Goal: Information Seeking & Learning: Learn about a topic

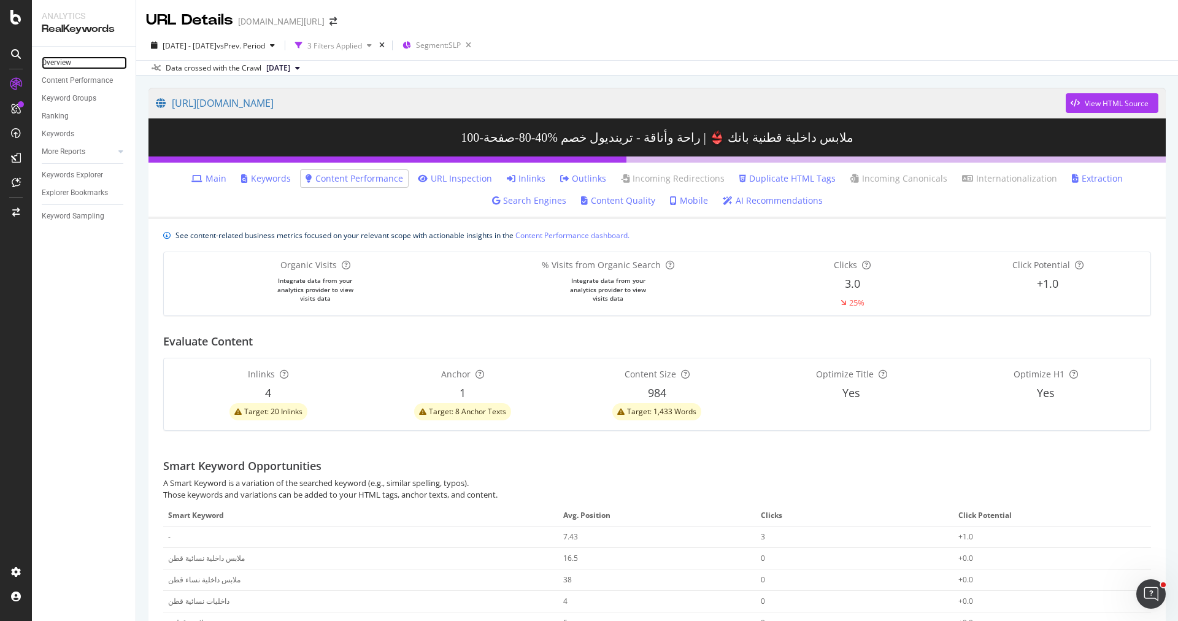
click at [86, 64] on link "Overview" at bounding box center [84, 62] width 85 height 13
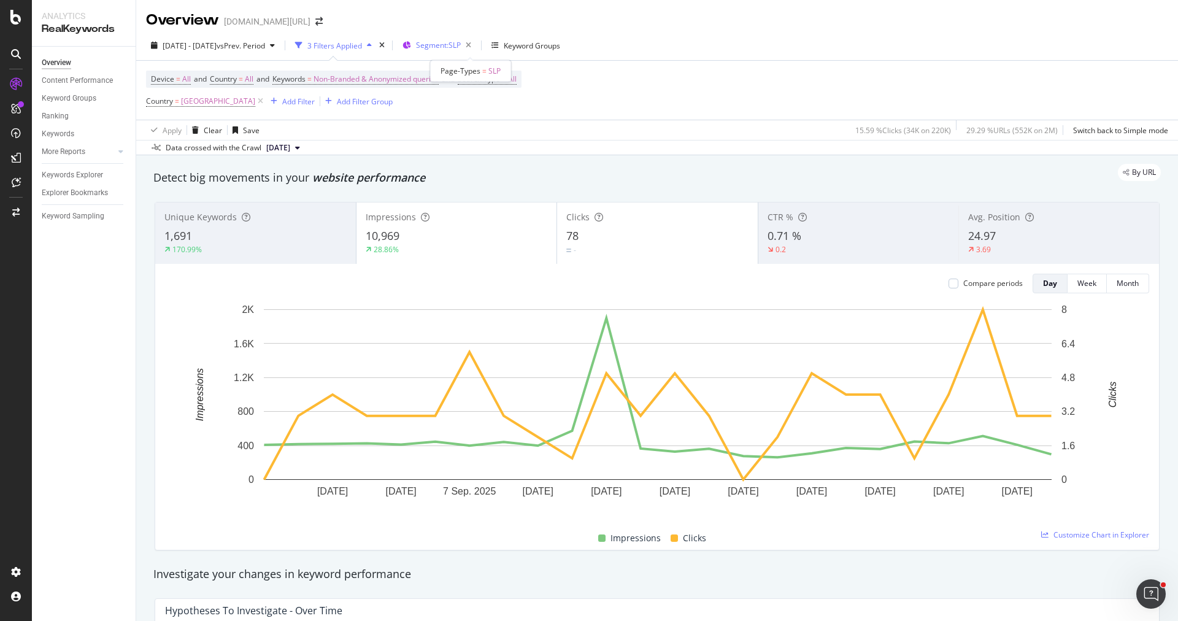
click at [461, 43] on span "Segment: SLP" at bounding box center [438, 45] width 45 height 10
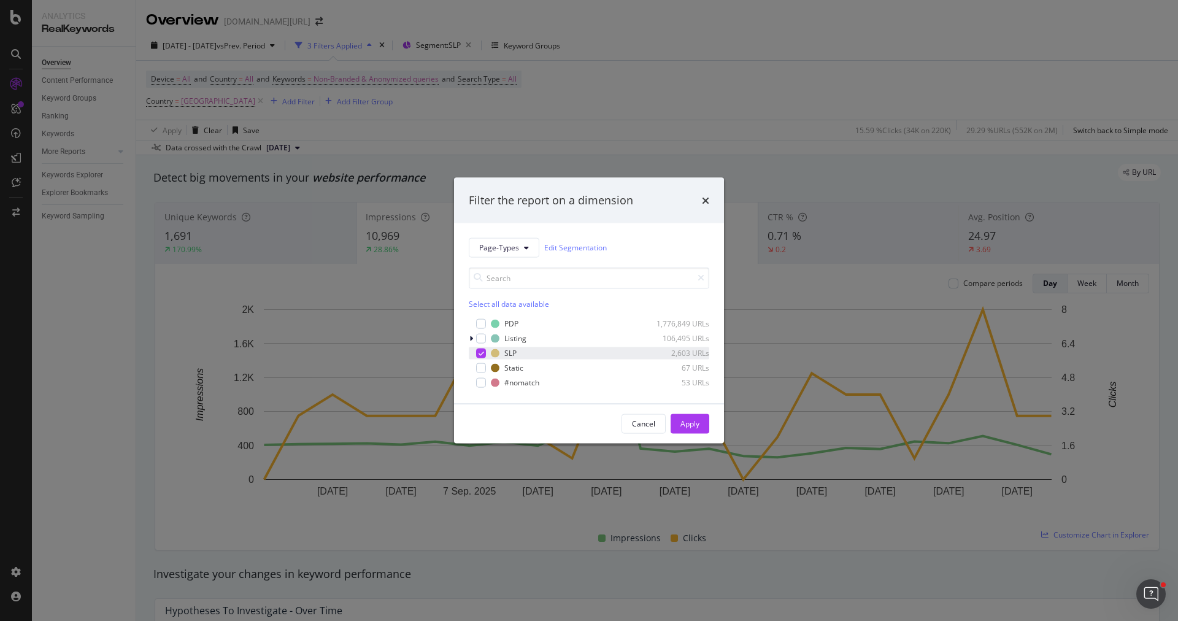
click at [480, 355] on icon "modal" at bounding box center [482, 353] width 6 height 6
click at [479, 379] on div "modal" at bounding box center [481, 382] width 10 height 10
click at [710, 422] on div "Cancel Apply" at bounding box center [589, 423] width 270 height 39
click at [693, 422] on div "Apply" at bounding box center [690, 424] width 19 height 10
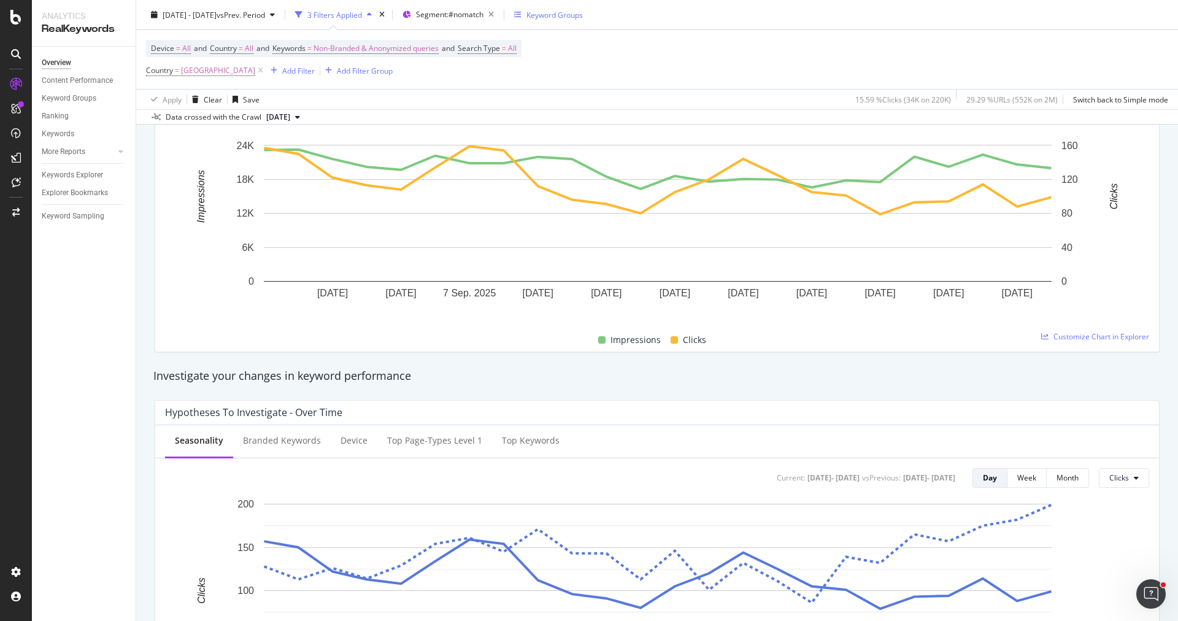
scroll to position [143, 0]
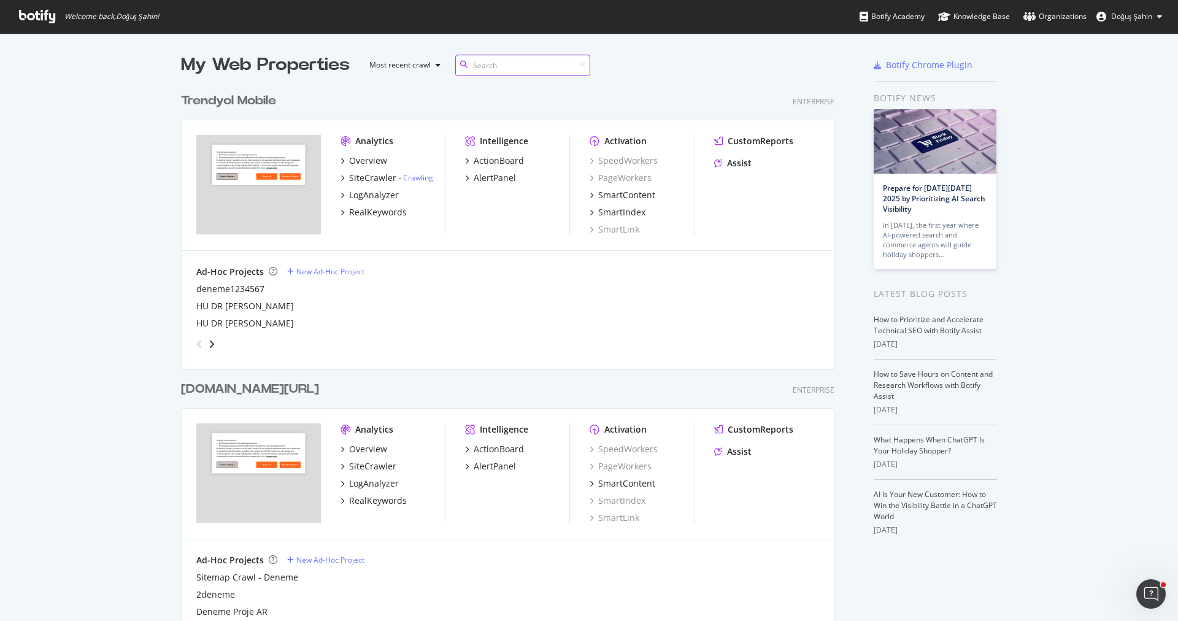
scroll to position [174, 0]
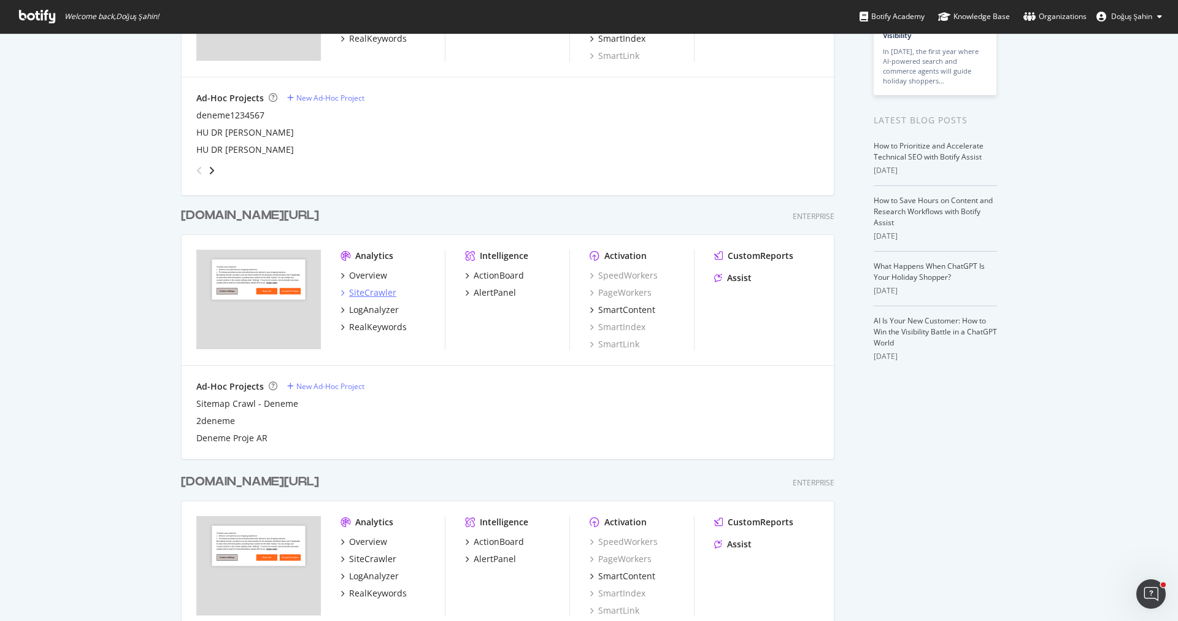
click at [374, 295] on div "SiteCrawler" at bounding box center [372, 293] width 47 height 12
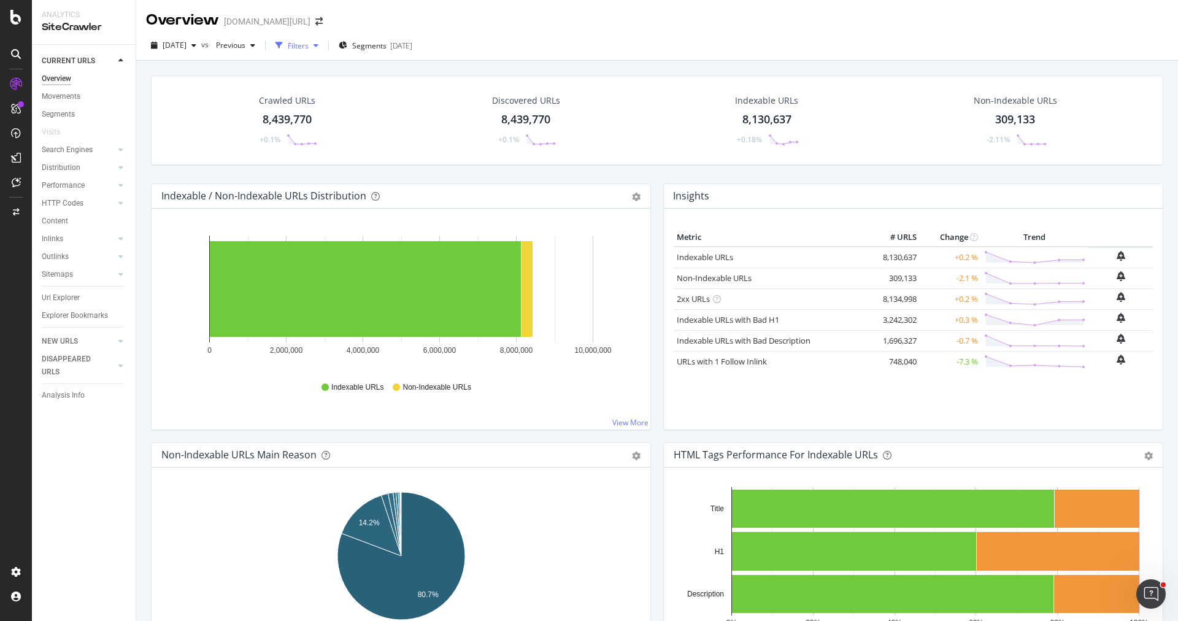
click at [323, 50] on div "Filters" at bounding box center [297, 45] width 53 height 18
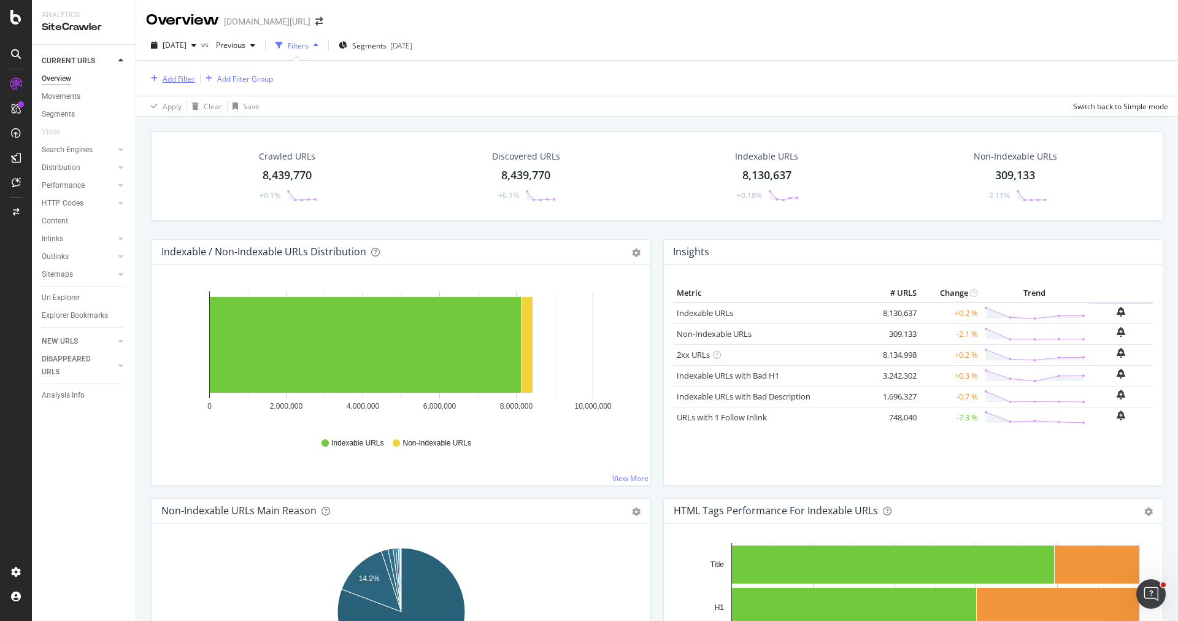
click at [190, 79] on div "Add Filter" at bounding box center [179, 79] width 33 height 10
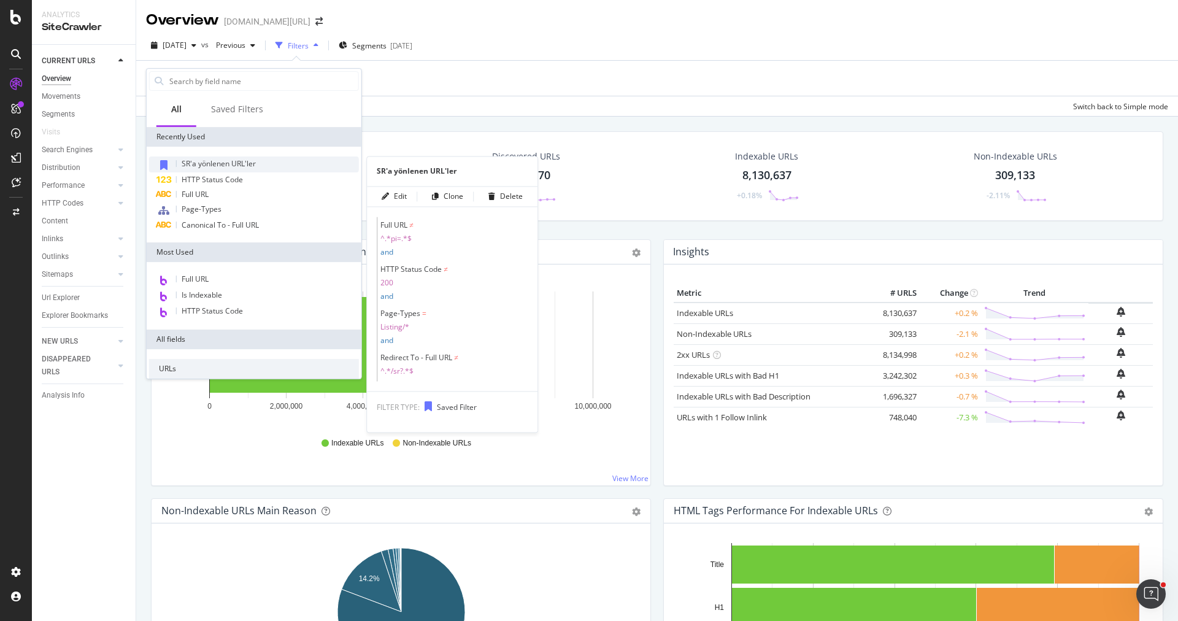
click at [222, 165] on span "SR'a yönlenen URL'ler" at bounding box center [219, 163] width 74 height 10
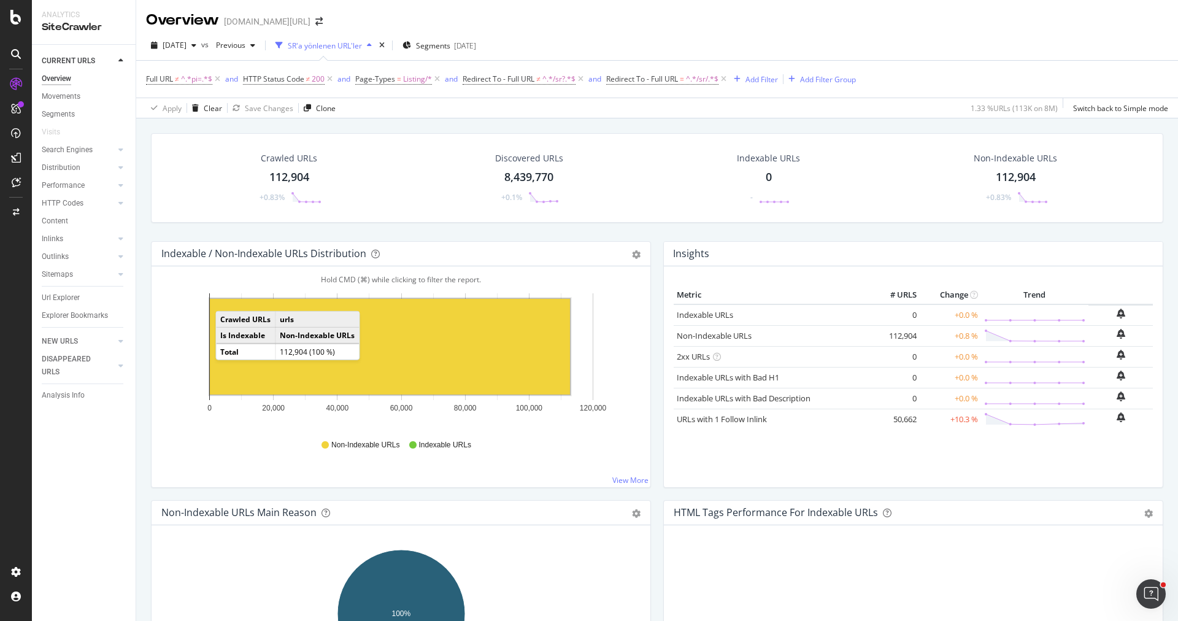
click at [244, 324] on td "Crawled URLs" at bounding box center [246, 320] width 60 height 16
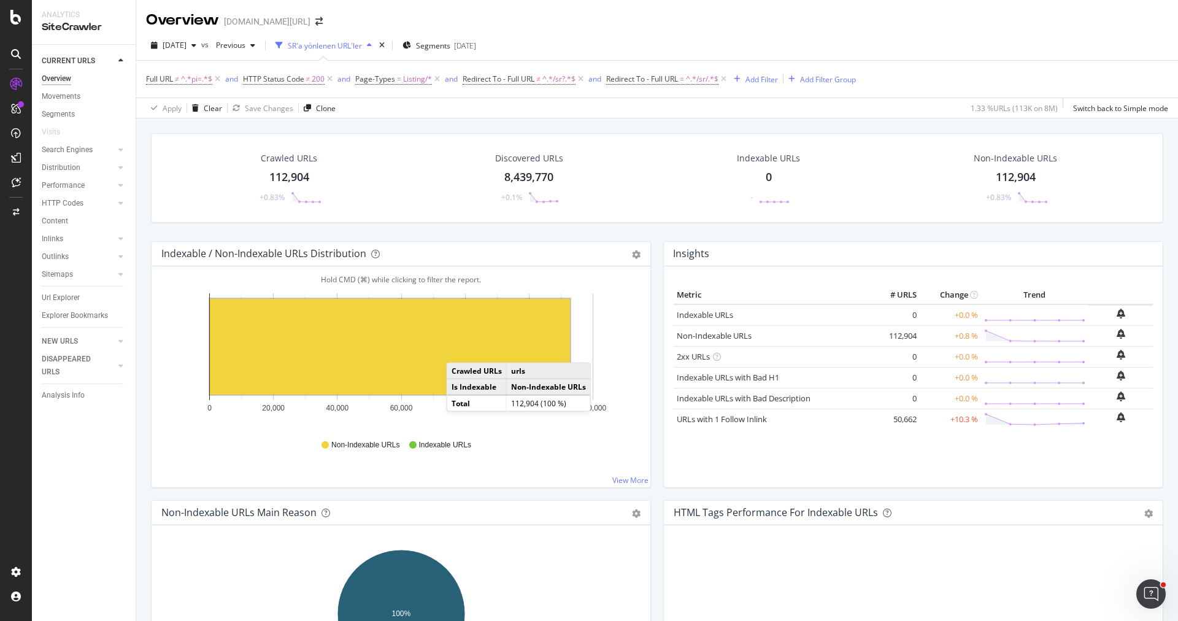
click at [458, 349] on rect "A chart." at bounding box center [390, 347] width 360 height 96
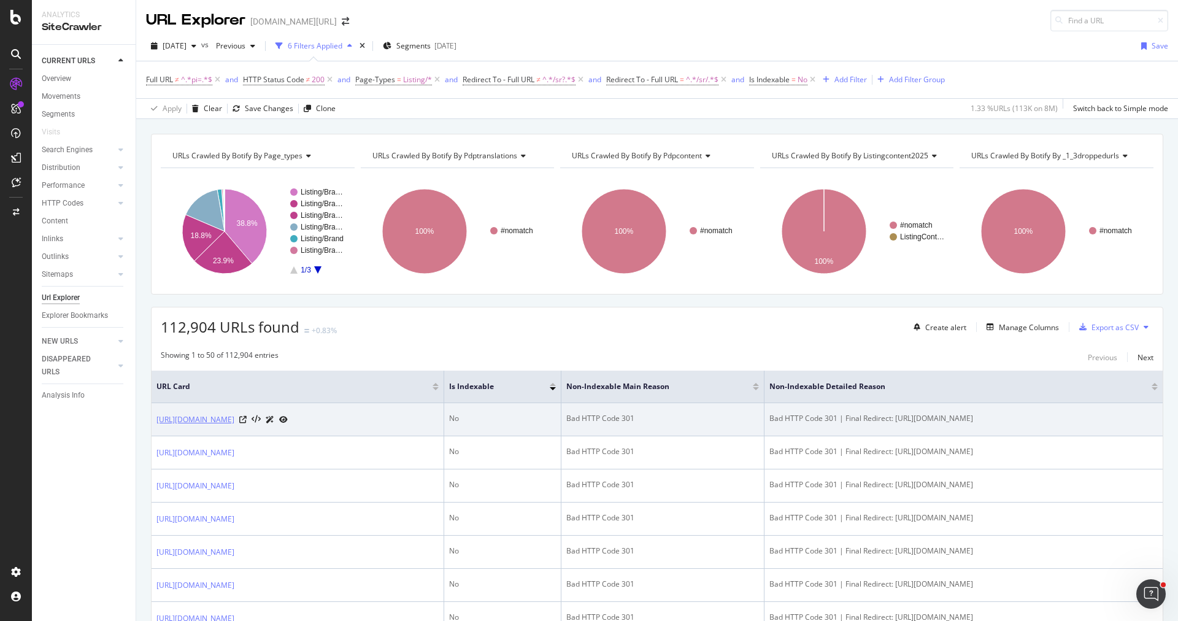
click at [234, 416] on link "https://www.trendyol.com/ar/delcasa-multicolor-food-preparation-x-b171800-r6862…" at bounding box center [196, 420] width 78 height 12
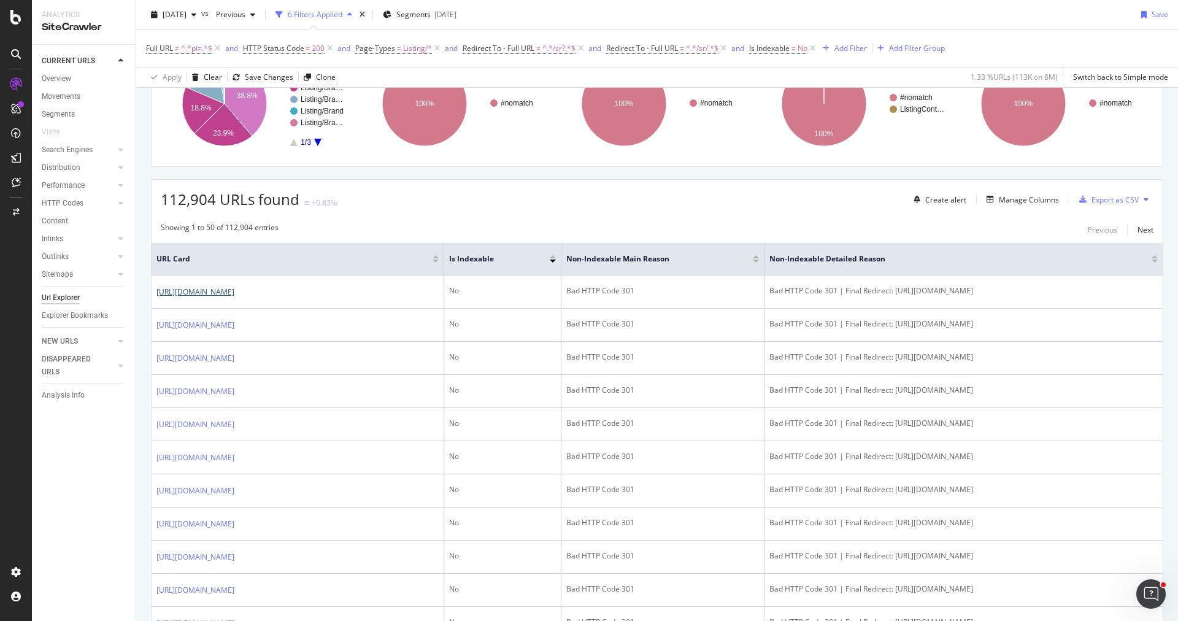
scroll to position [188, 0]
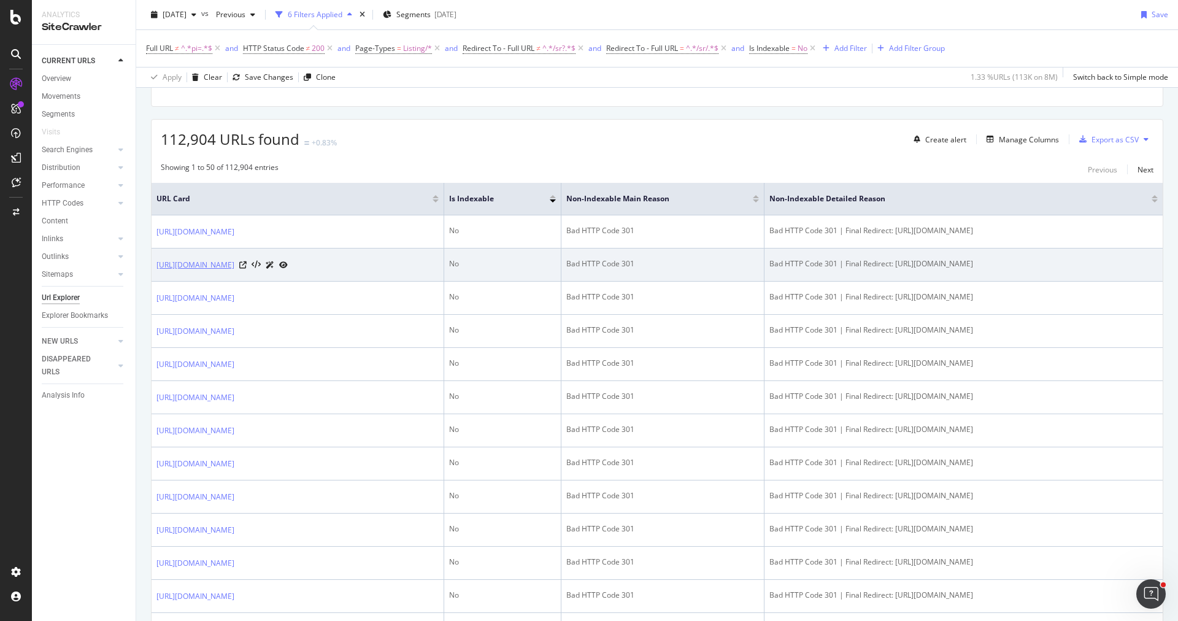
click at [234, 271] on link "https://www.trendyol.com/ar/shazel-pink-blouse-tunic-bustier-x-b146677-r12-c101…" at bounding box center [196, 265] width 78 height 12
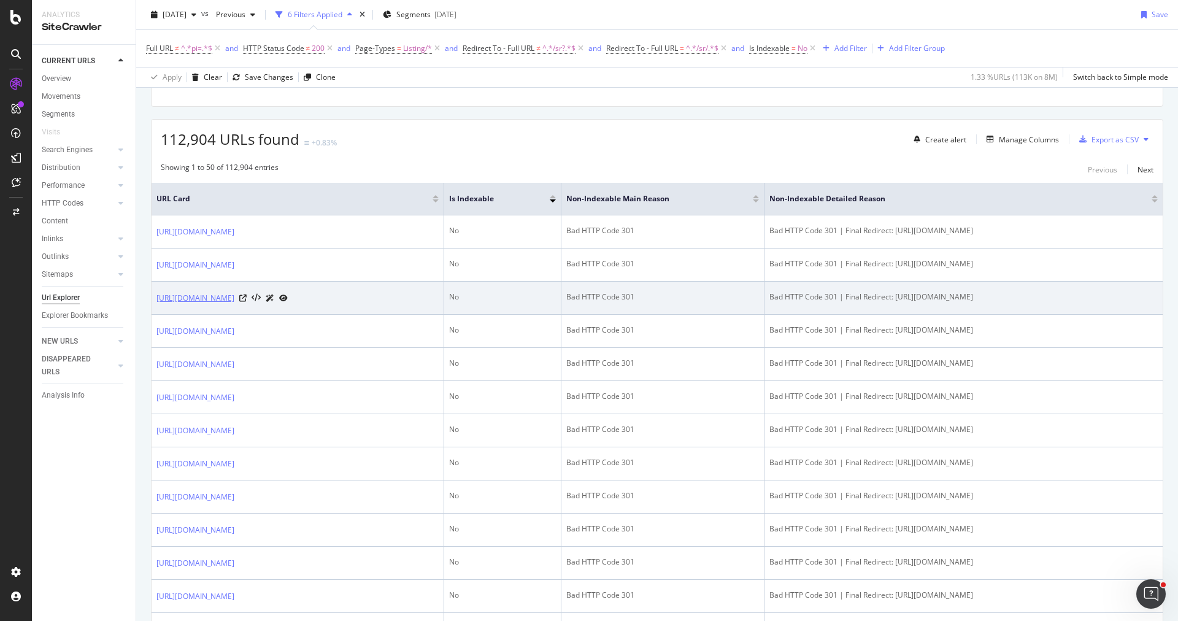
click at [234, 304] on link "https://www.trendyol.com/ar/julude-burgundy-women-blouse-tunic-bustier-x-b14371…" at bounding box center [196, 298] width 78 height 12
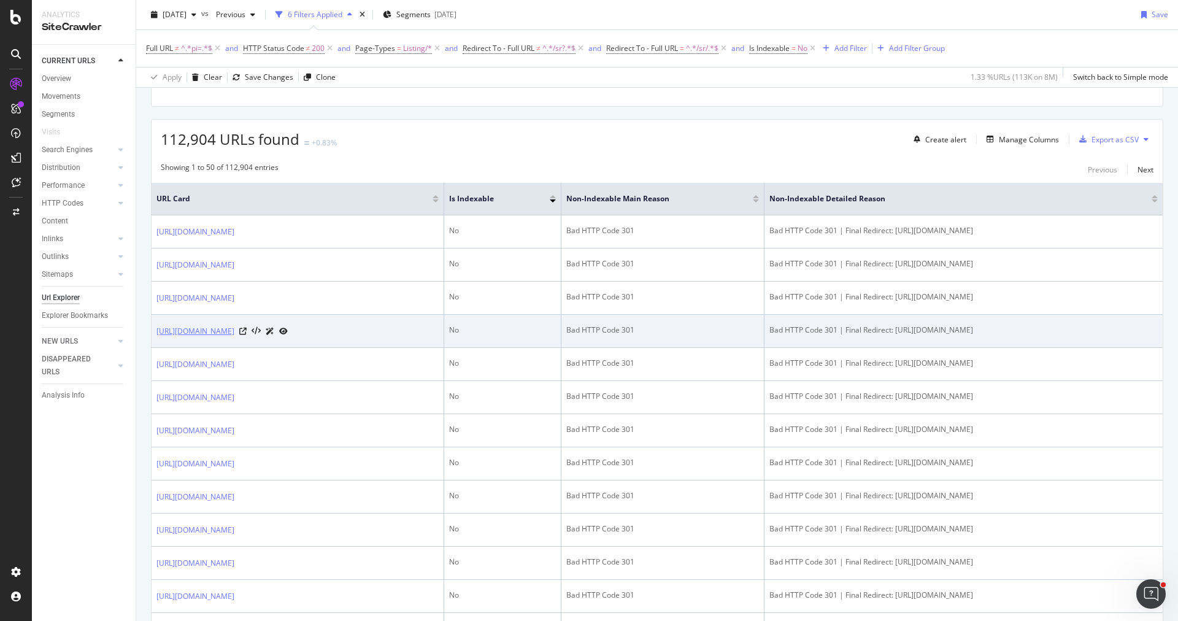
click at [234, 338] on link "https://www.trendyol.com/ar/cem-play-dough-x-b102231-c103701" at bounding box center [196, 331] width 78 height 12
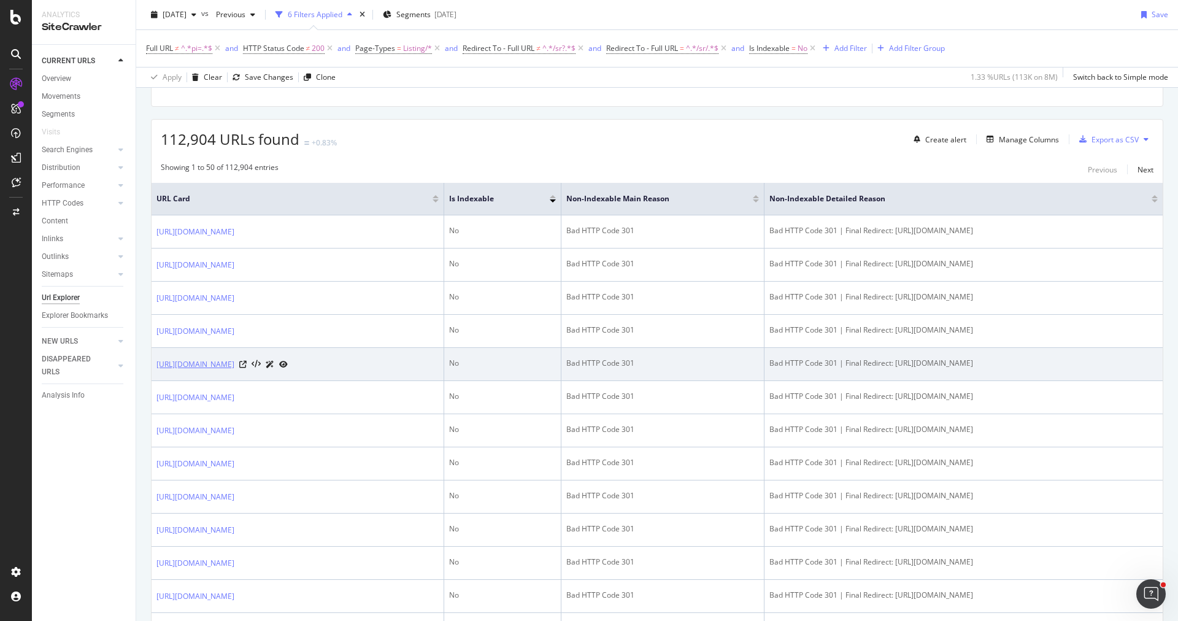
click at [234, 371] on link "https://www.trendyol.com/ar/u-s-polo-assn-muslin-cloth-x-b101990-c143796" at bounding box center [196, 364] width 78 height 12
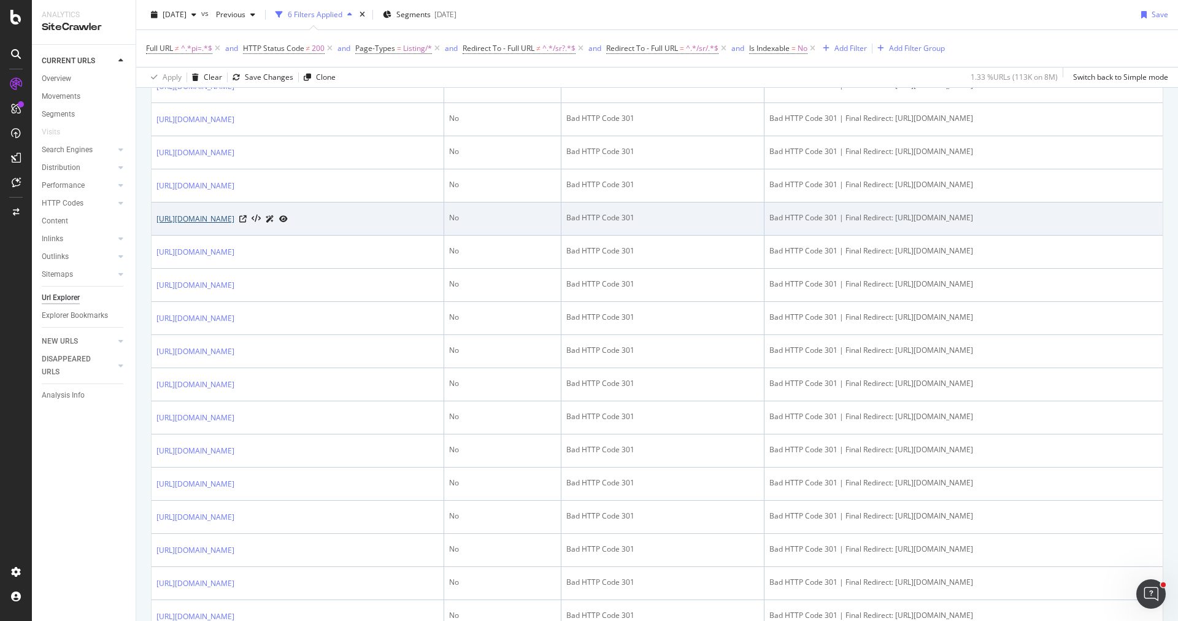
scroll to position [357, 0]
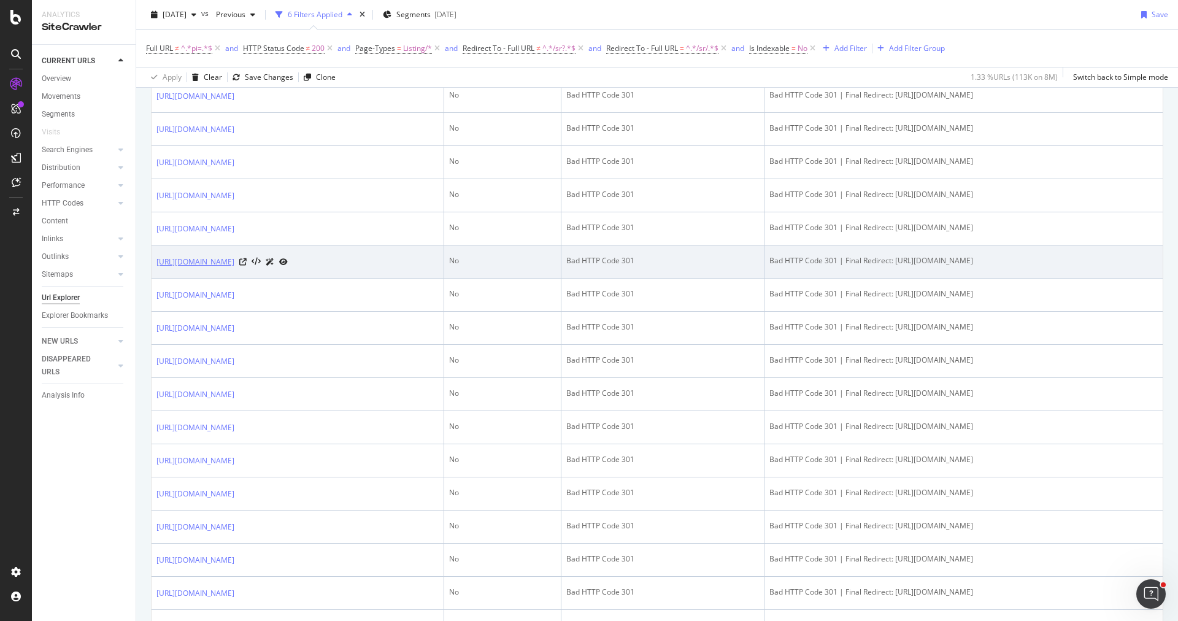
click at [234, 268] on link "https://www.trendyol.com/ar/hediyedukkani-women-steel-necklaces-x-b143121-g1-c1…" at bounding box center [196, 262] width 78 height 12
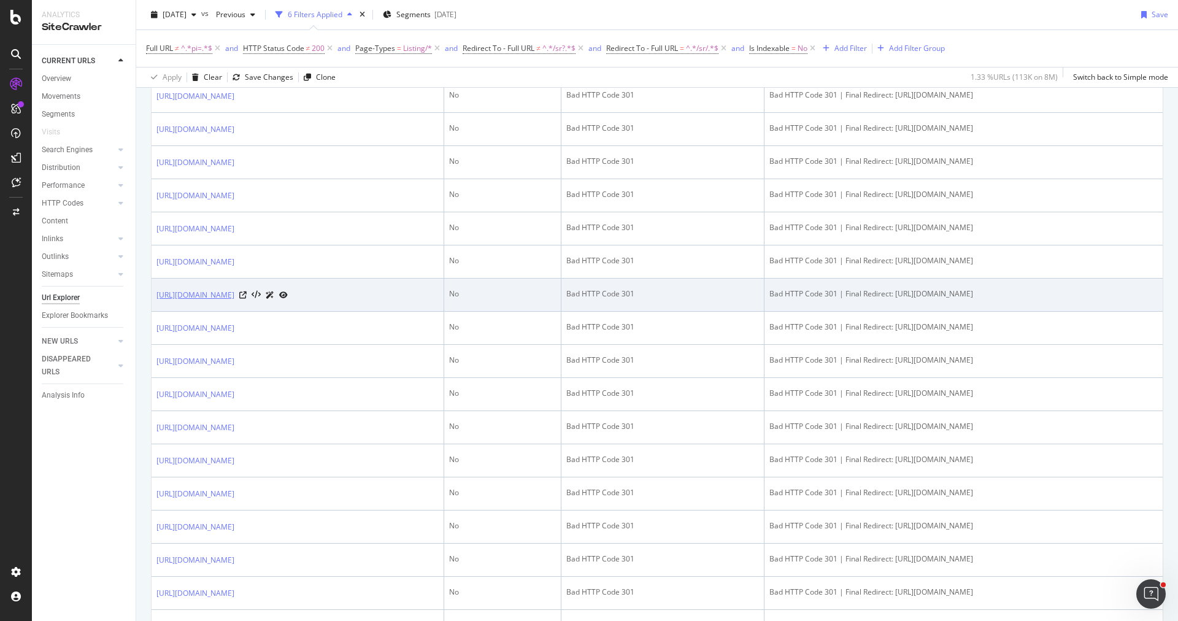
click at [234, 301] on link "https://www.trendyol.com/ar/kardesler-corap-red-men-clothing-x-b149837-r7-g2-c82" at bounding box center [196, 295] width 78 height 12
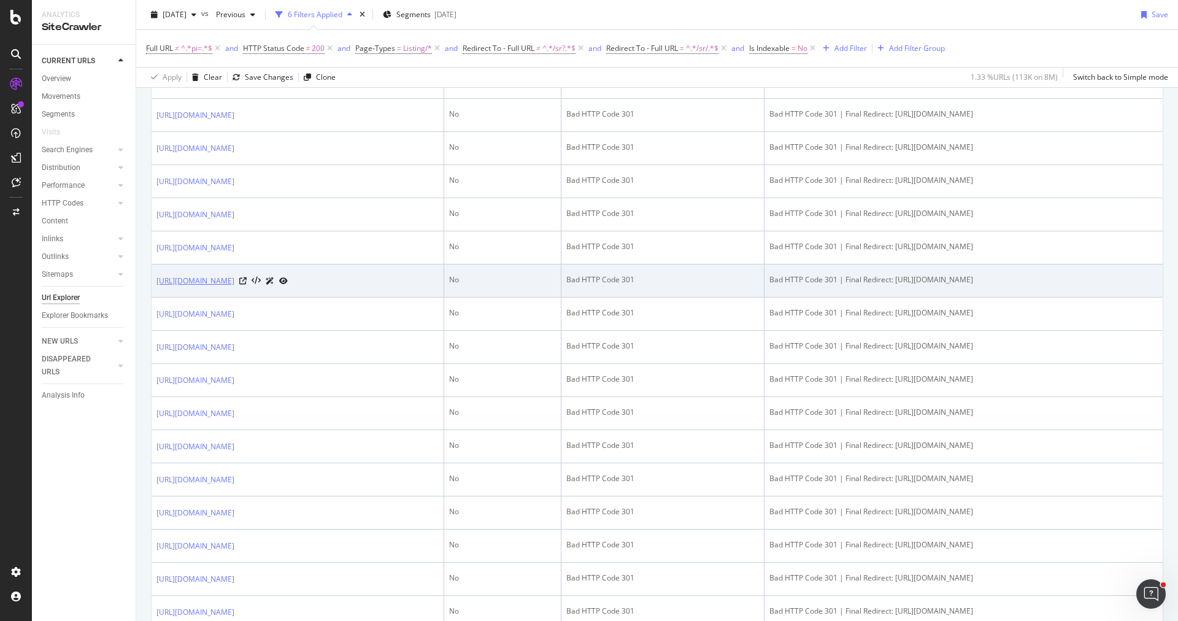
click at [234, 287] on link "https://www.trendyol.com/ar/penelope-men-bathroom-x-b108754-g2-c104166" at bounding box center [196, 281] width 78 height 12
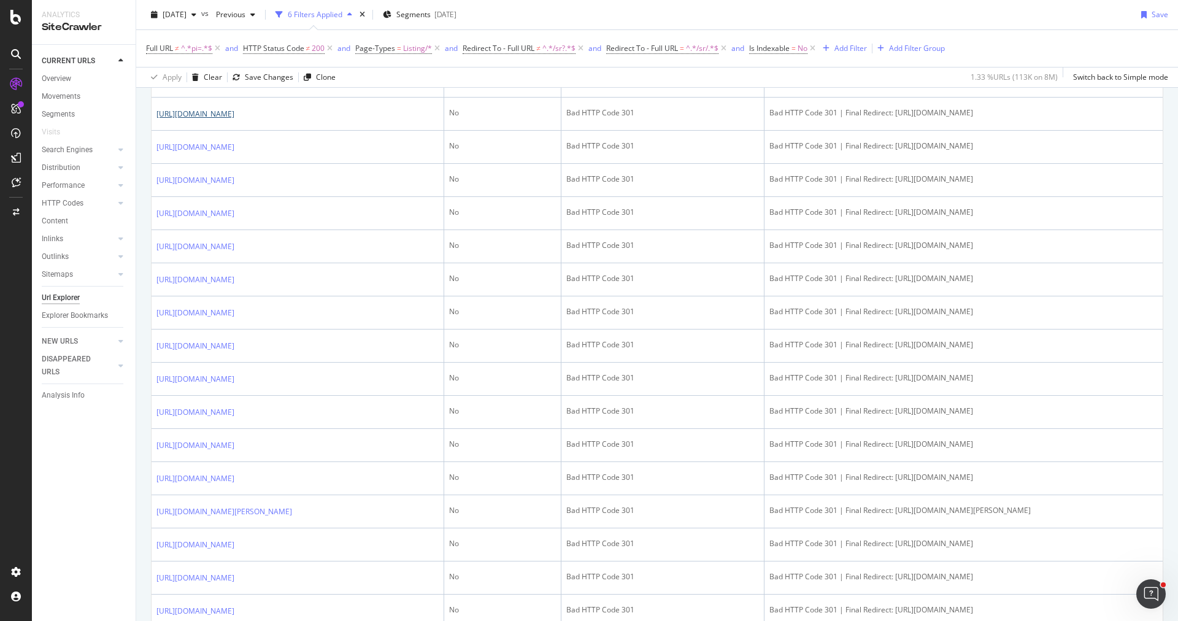
scroll to position [603, 0]
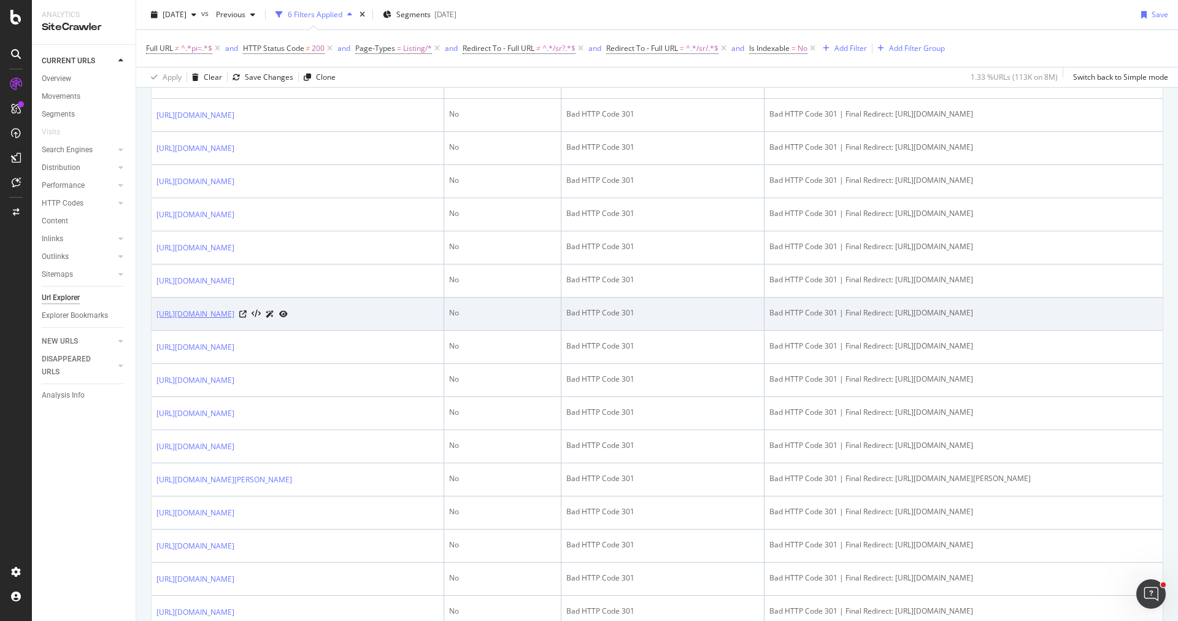
click at [234, 320] on link "https://www.trendyol.com/ar/cacharel-pajama-sets-x-b320-c101496" at bounding box center [196, 314] width 78 height 12
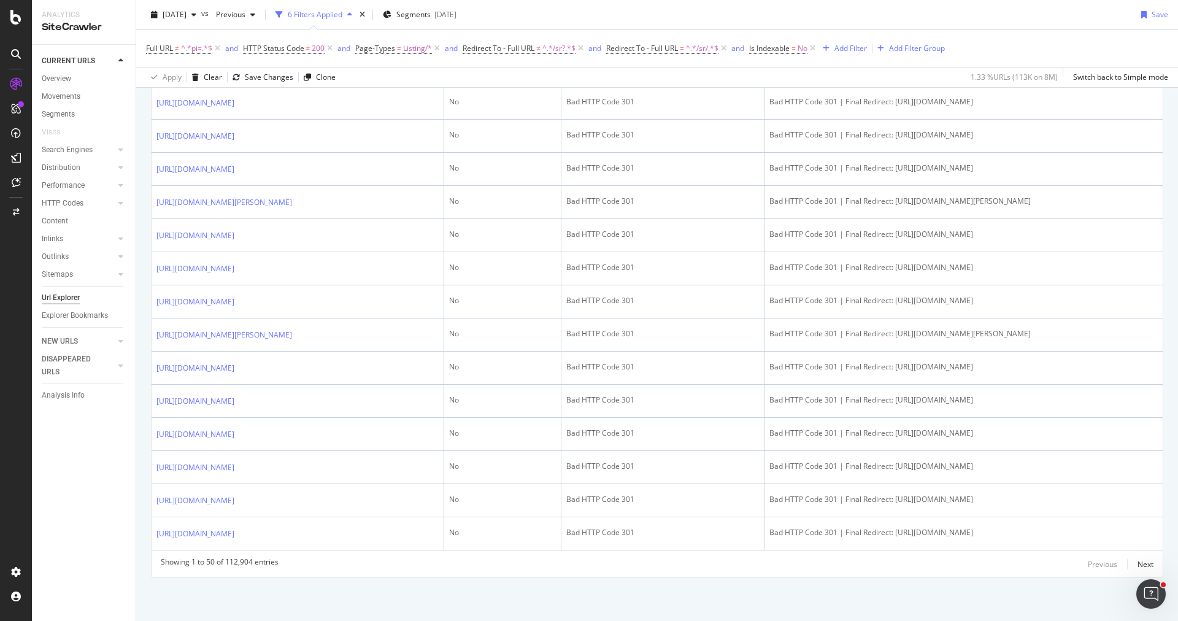
scroll to position [1892, 0]
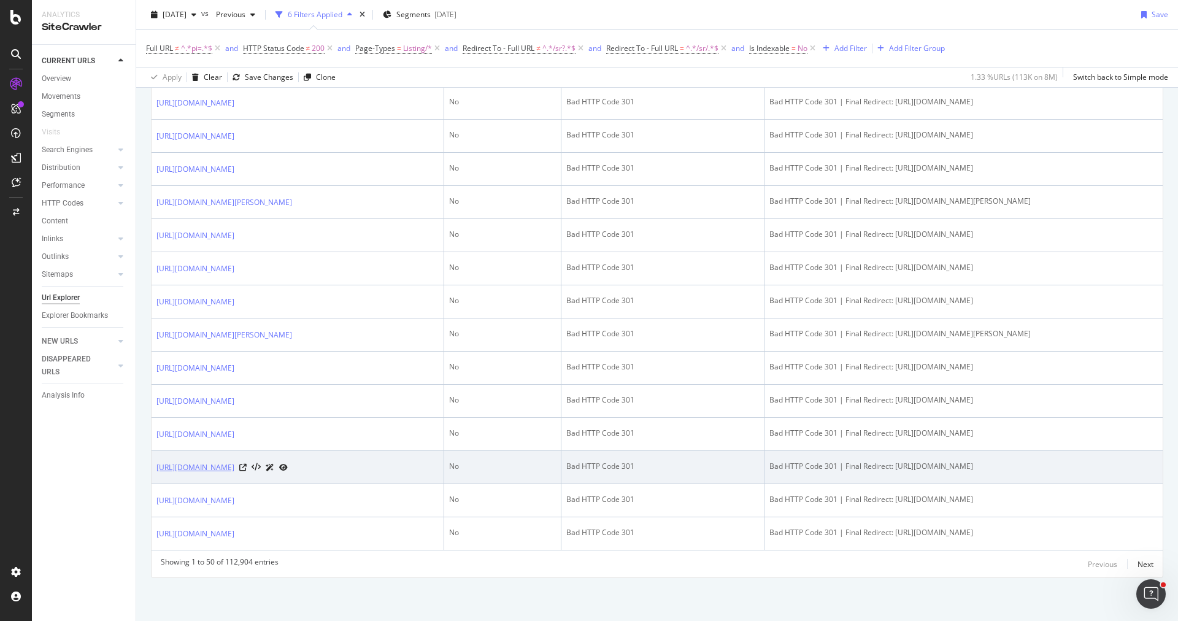
click at [234, 462] on link "https://www.trendyol.com/ar/sena-ashtray-x-b150744-c143220" at bounding box center [196, 468] width 78 height 12
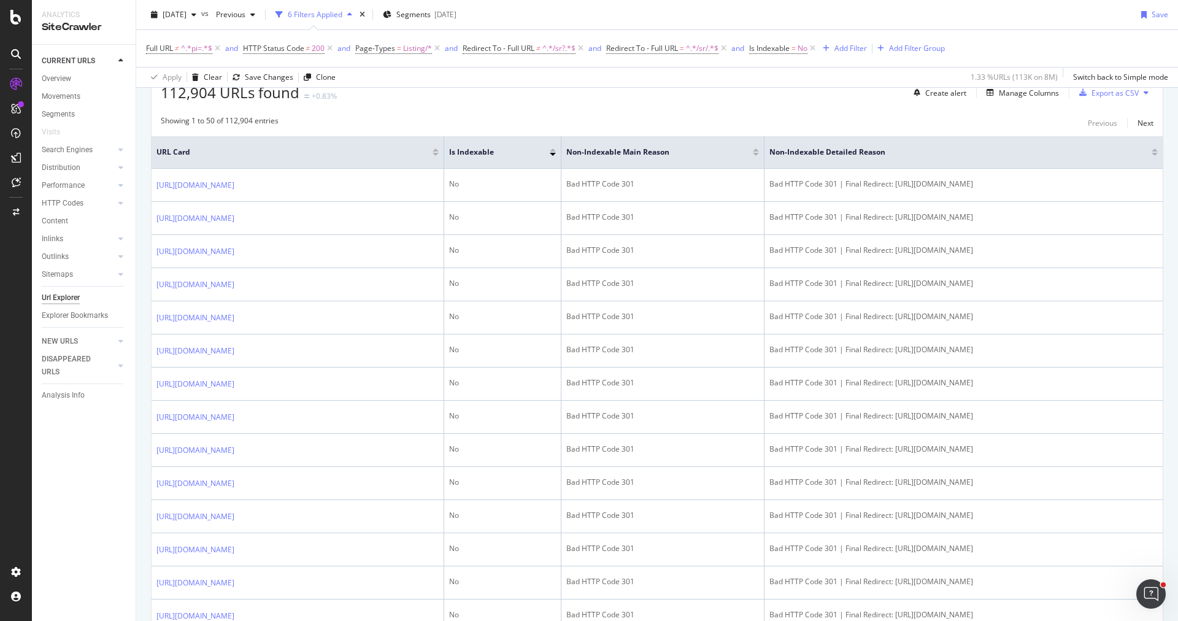
scroll to position [0, 0]
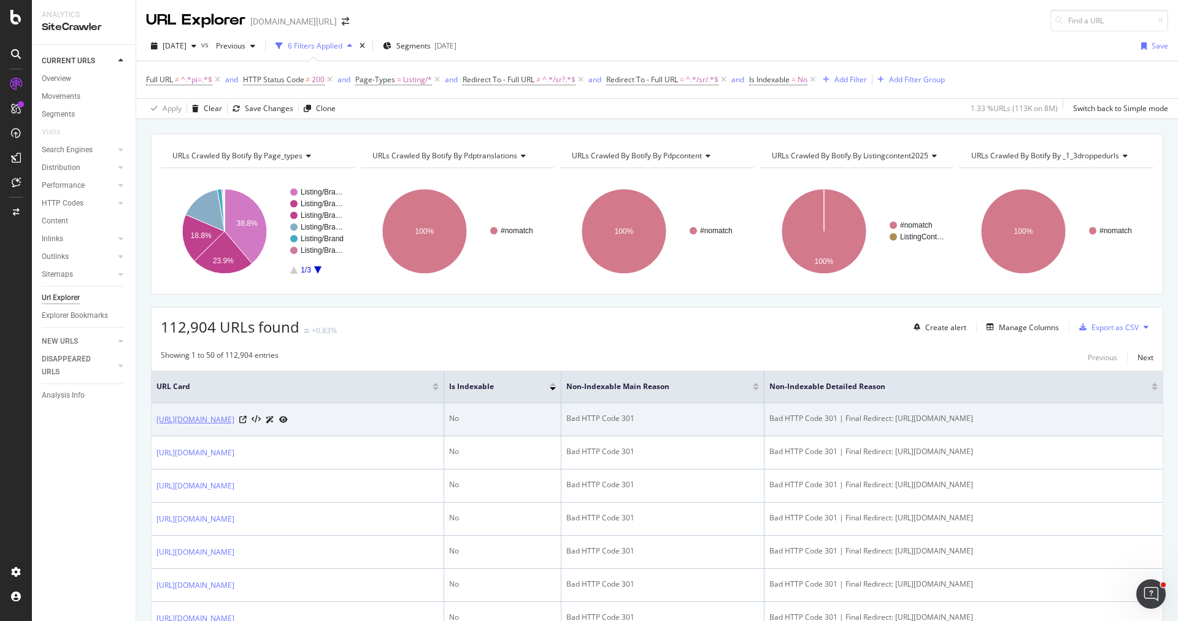
click at [234, 420] on link "https://www.trendyol.com/ar/delcasa-multicolor-food-preparation-x-b171800-r6862…" at bounding box center [196, 420] width 78 height 12
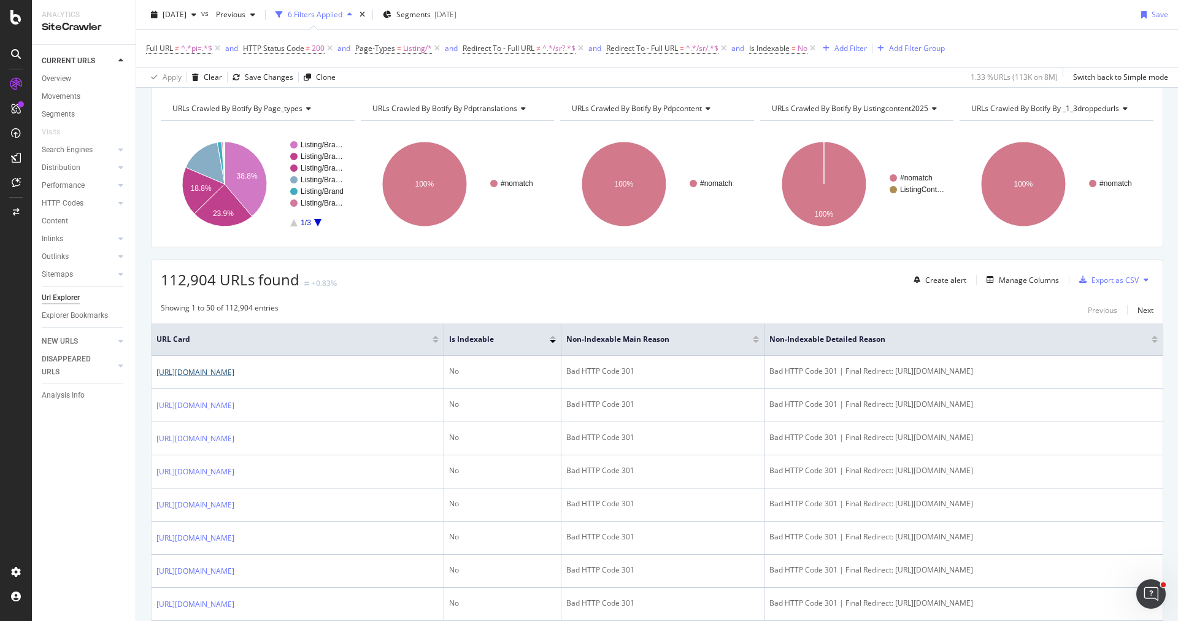
scroll to position [168, 0]
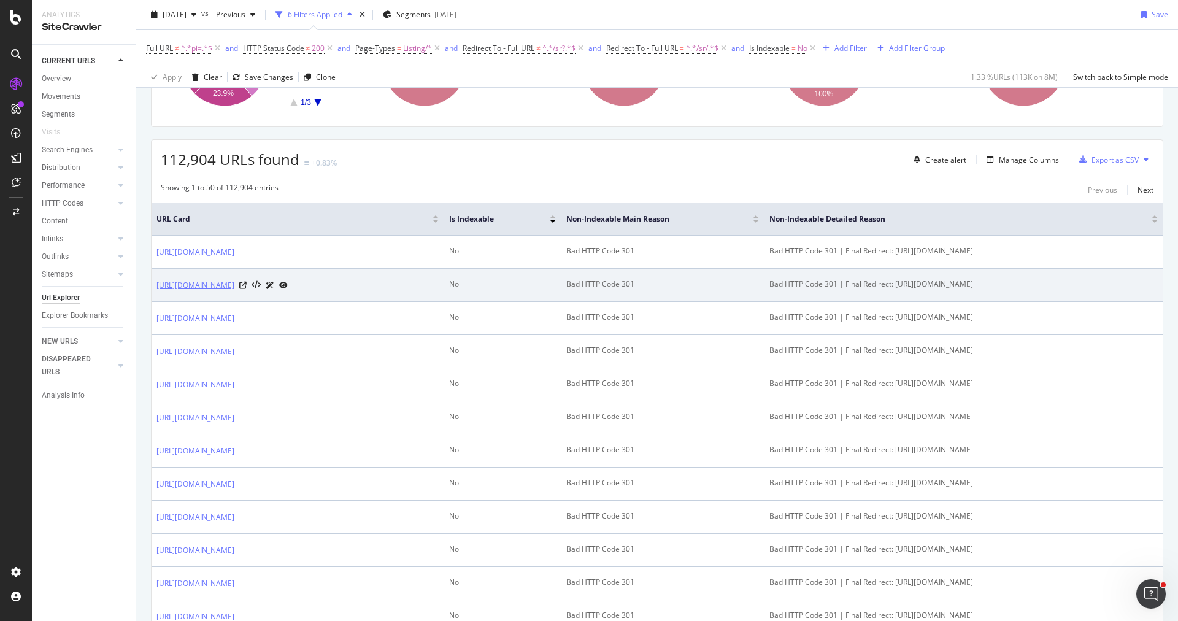
click at [234, 292] on link "https://www.trendyol.com/ar/shazel-pink-blouse-tunic-bustier-x-b146677-r12-c101…" at bounding box center [196, 285] width 78 height 12
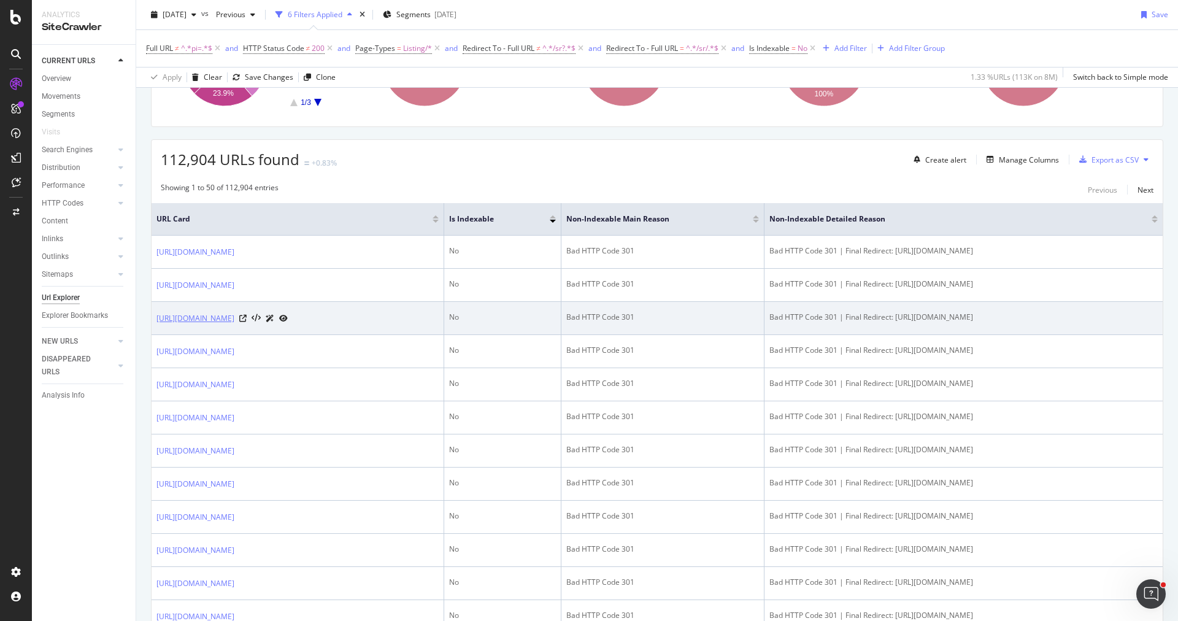
click at [234, 325] on link "https://www.trendyol.com/ar/julude-burgundy-women-blouse-tunic-bustier-x-b14371…" at bounding box center [196, 318] width 78 height 12
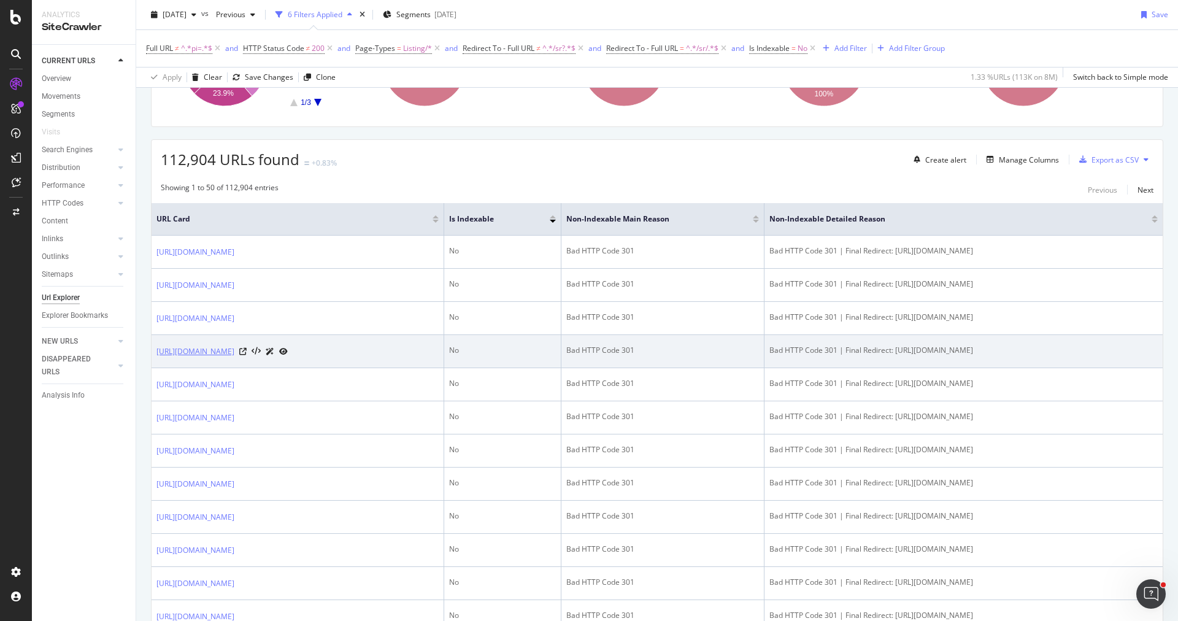
click at [234, 358] on link "https://www.trendyol.com/ar/cem-play-dough-x-b102231-c103701" at bounding box center [196, 352] width 78 height 12
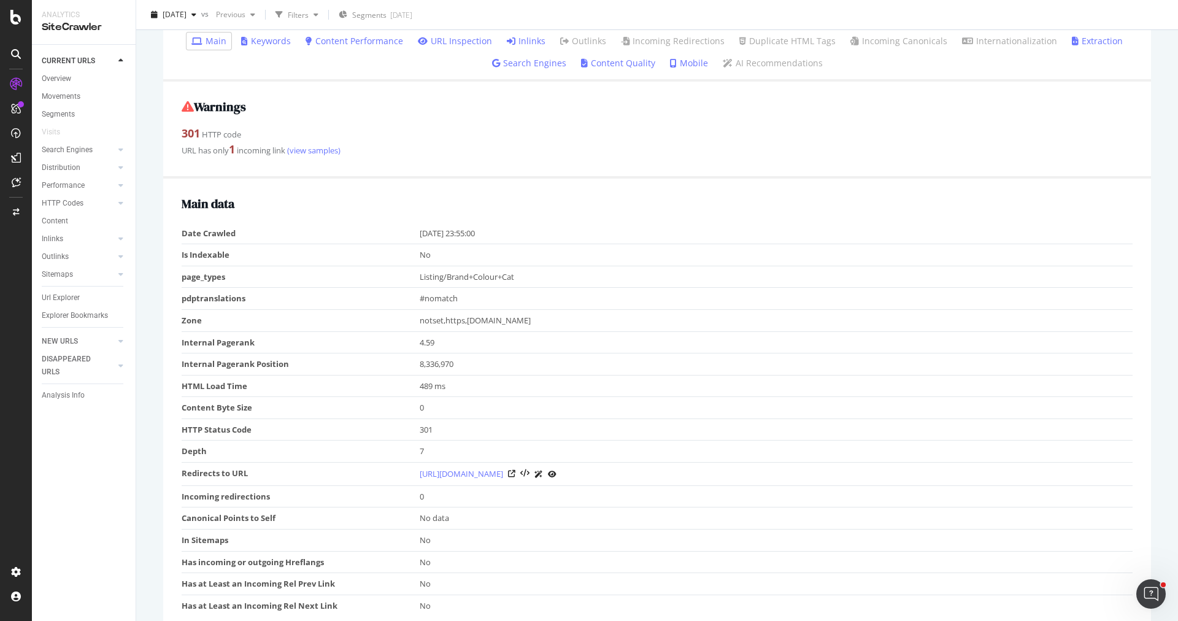
scroll to position [68, 0]
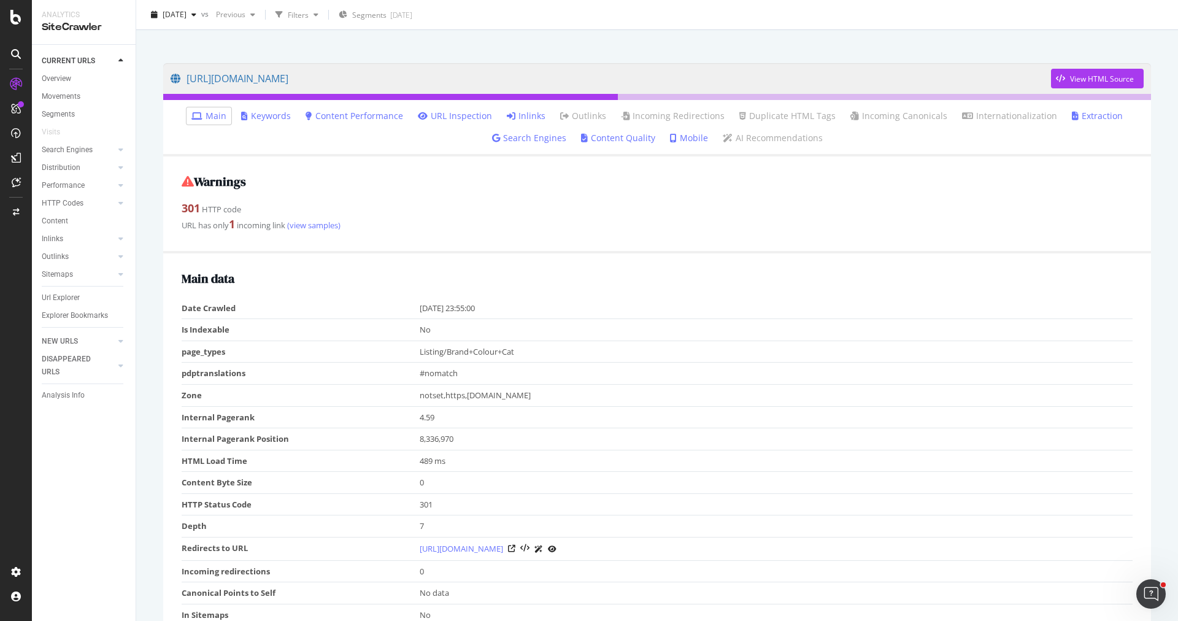
click at [538, 114] on link "Inlinks" at bounding box center [526, 116] width 39 height 12
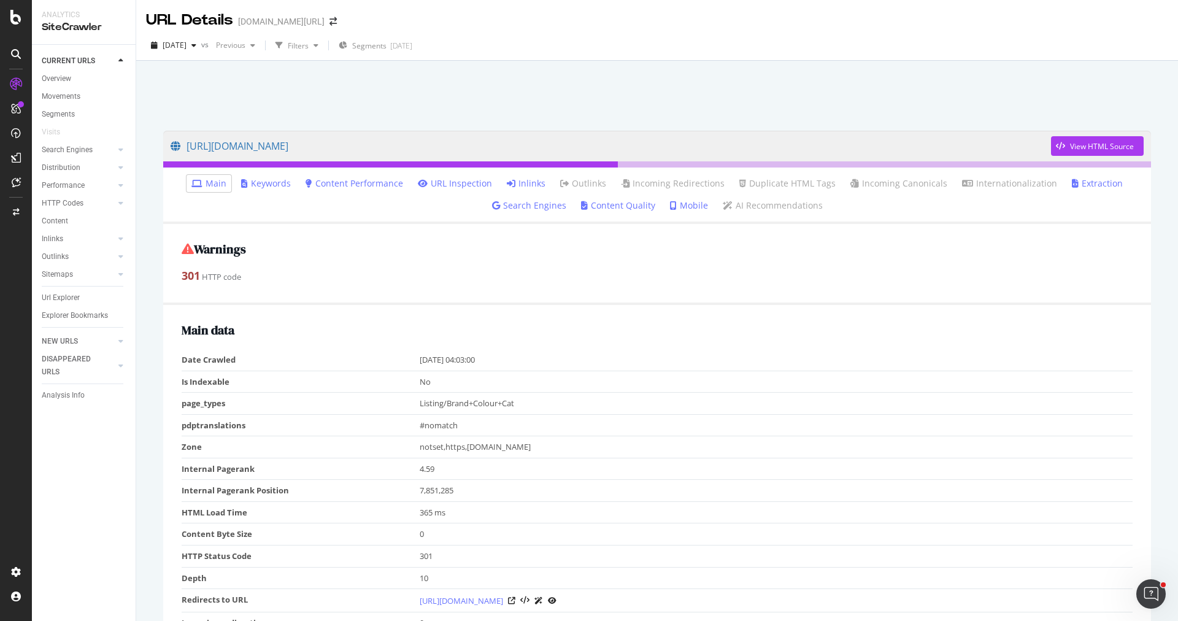
scroll to position [6, 0]
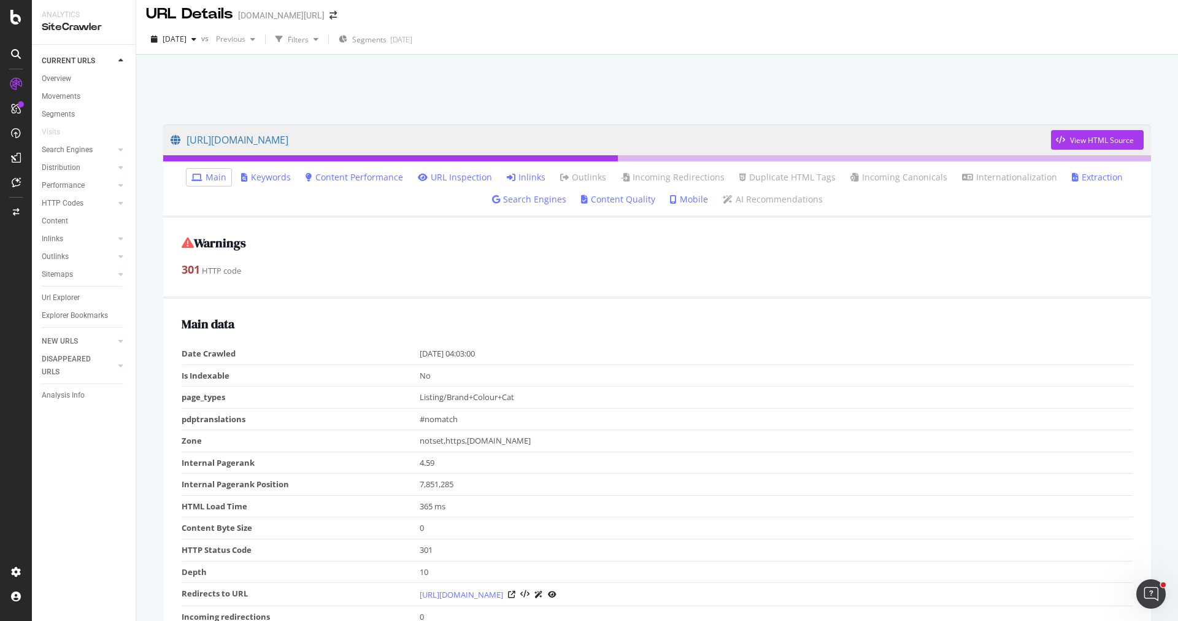
click at [524, 174] on link "Inlinks" at bounding box center [526, 177] width 39 height 12
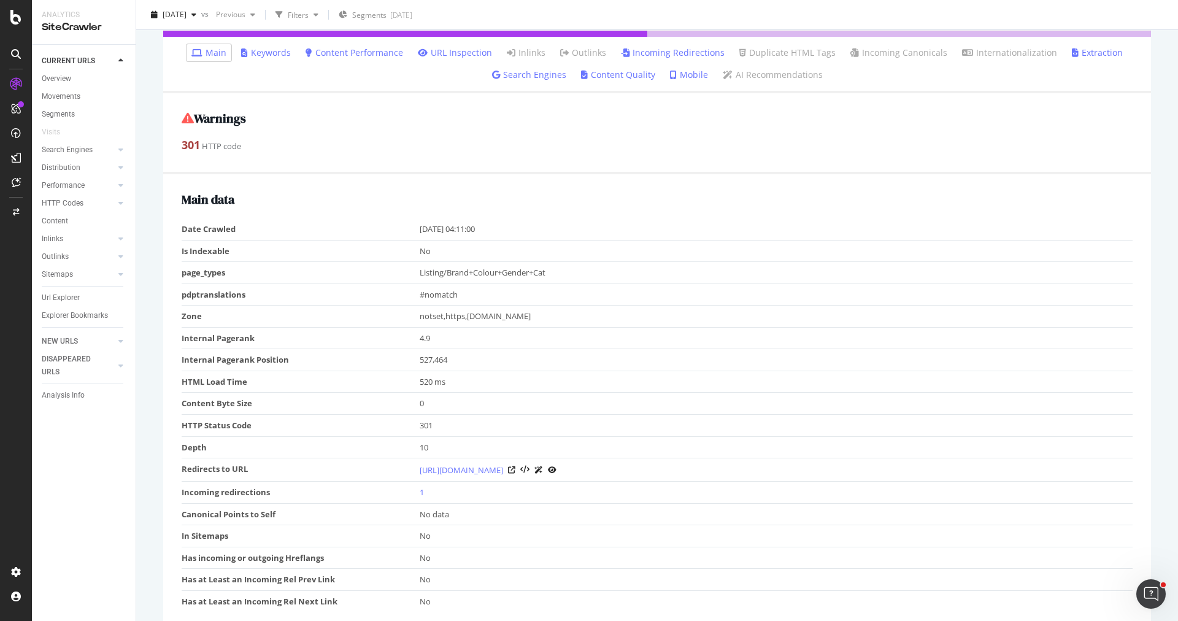
scroll to position [9, 0]
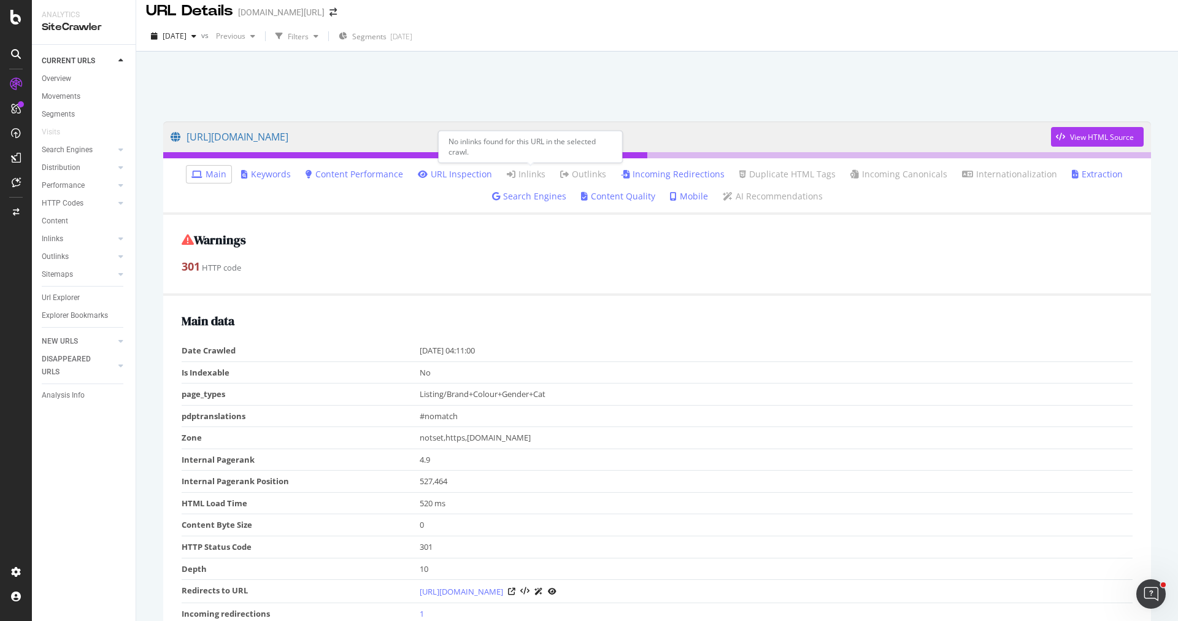
click at [527, 172] on link "Inlinks" at bounding box center [526, 174] width 39 height 12
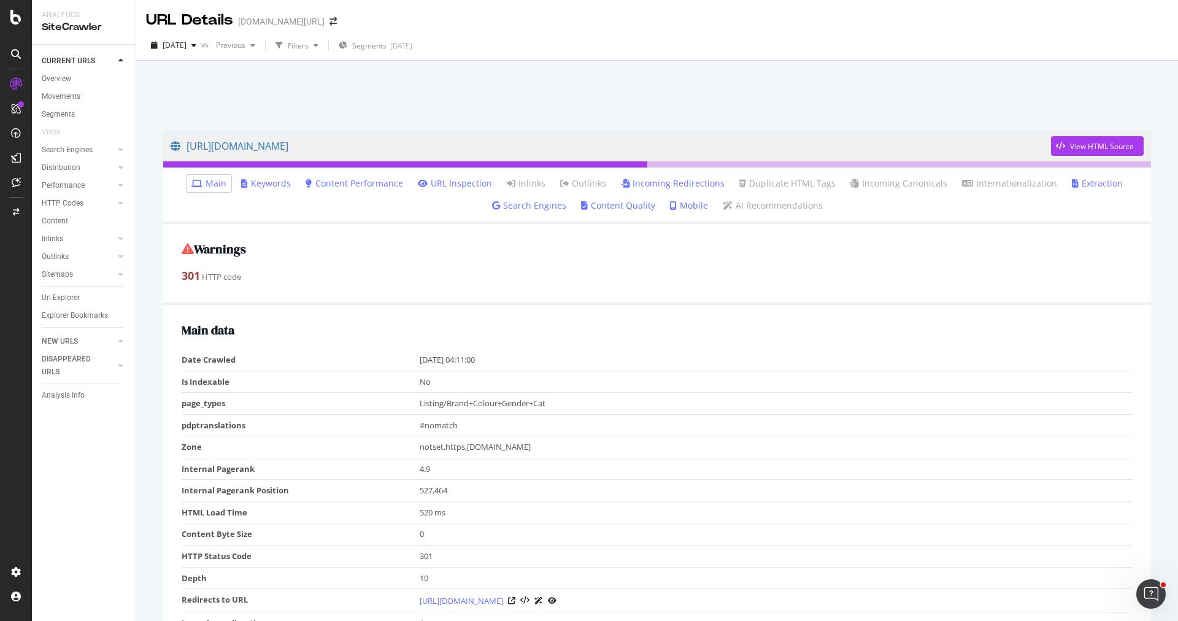
scroll to position [23, 0]
click at [523, 183] on link "Inlinks" at bounding box center [526, 183] width 39 height 12
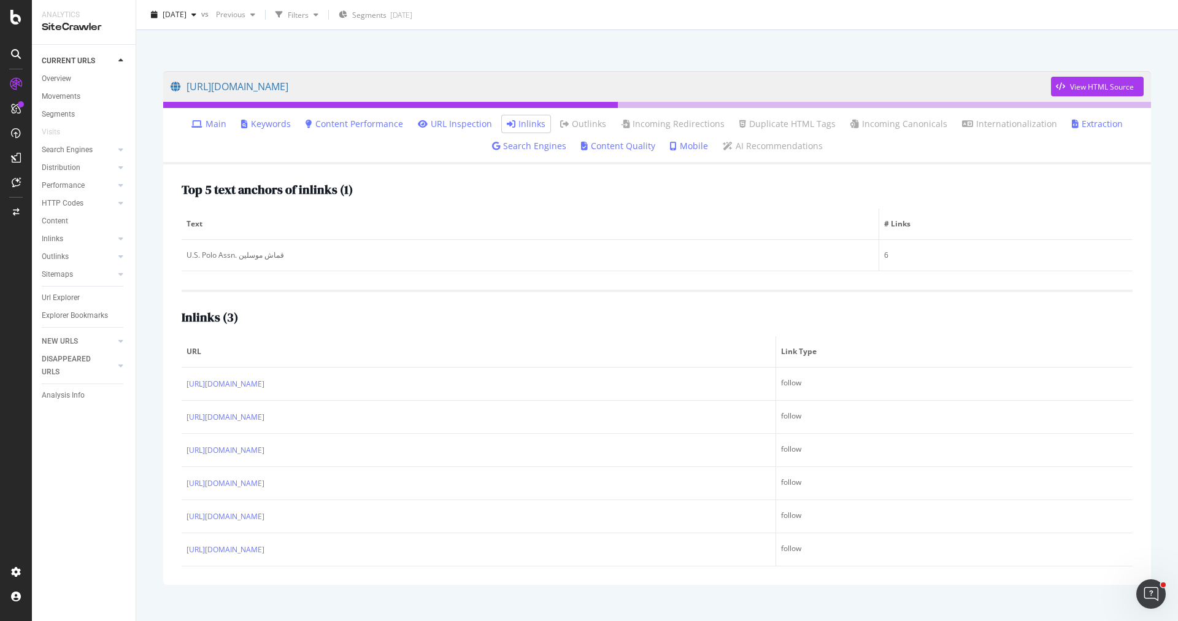
scroll to position [60, 0]
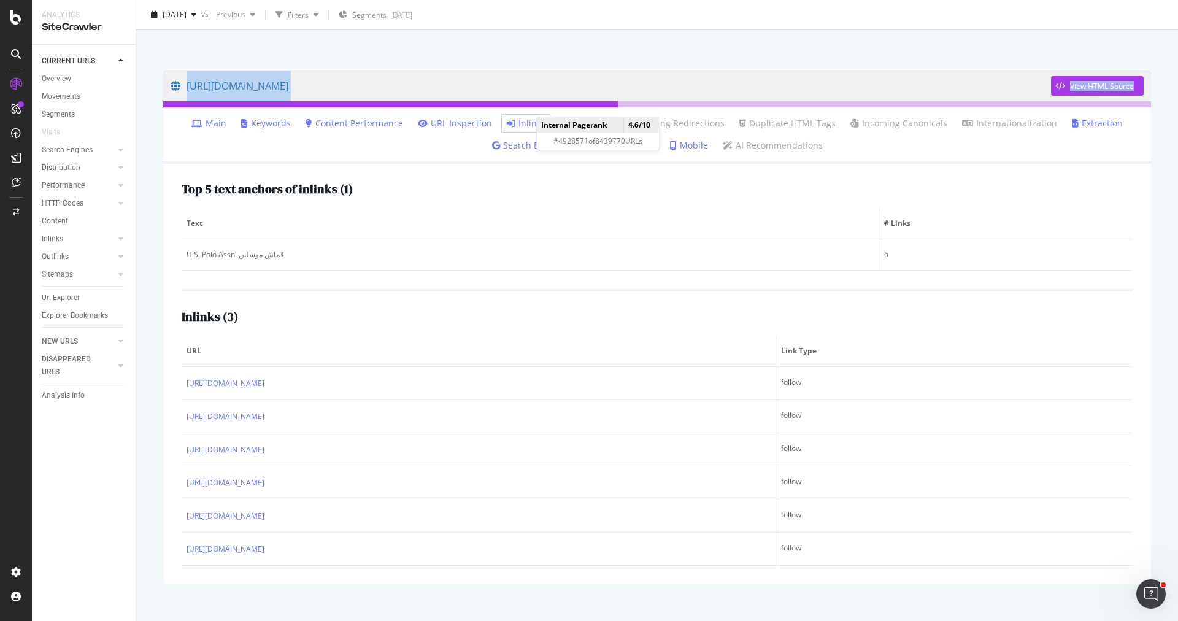
drag, startPoint x: 162, startPoint y: 75, endPoint x: 549, endPoint y: 104, distance: 387.7
click at [549, 104] on div "https://www.trendyol.com/ar/u-s-polo-assn-muslin-cloth-x-b101990-c143796 View H…" at bounding box center [657, 327] width 1013 height 538
copy div "https://www.trendyol.com/ar/u-s-polo-assn-muslin-cloth-x-b101990-c143796 View H…"
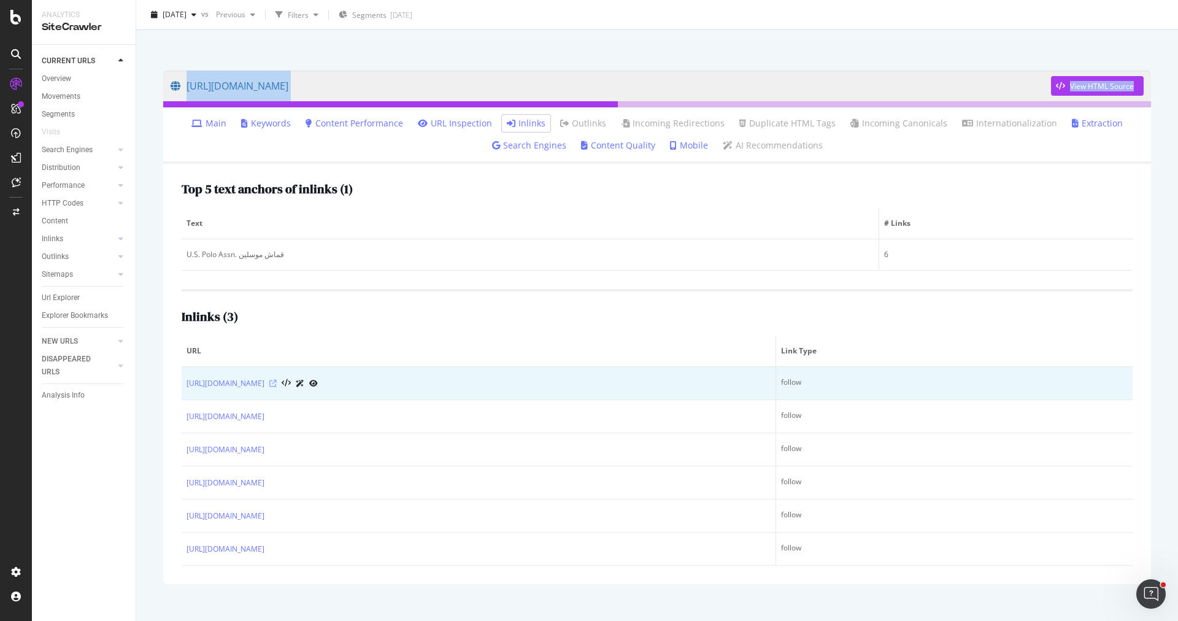
click at [277, 382] on icon at bounding box center [272, 383] width 7 height 7
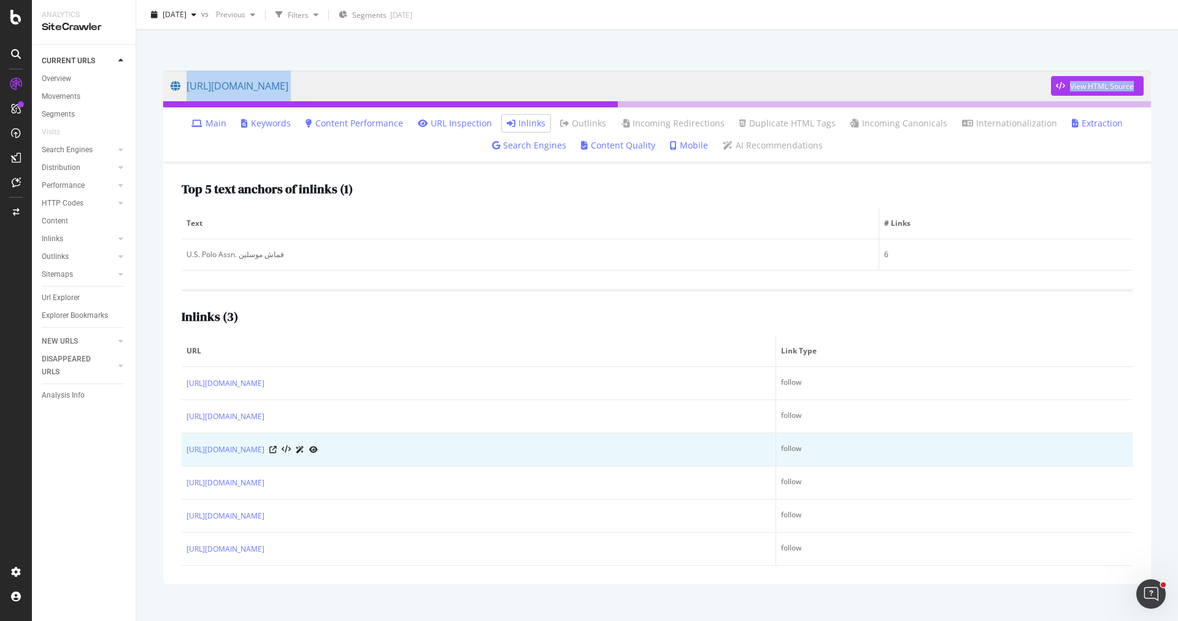
drag, startPoint x: 527, startPoint y: 446, endPoint x: 184, endPoint y: 446, distance: 343.1
click at [184, 446] on td "https://www.trendyol.com/ar/u-s-polo-assn/u-s-polo-assn-baby-girl-pink-handkerc…" at bounding box center [479, 449] width 595 height 33
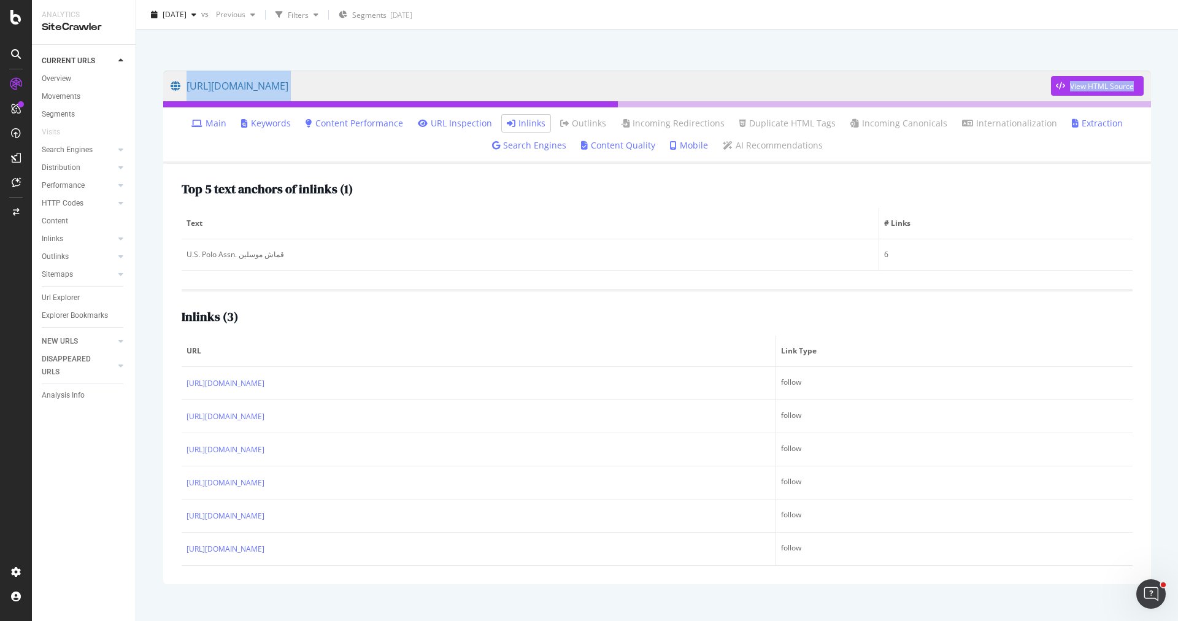
copy link "https://www.trendyol.com/ar/u-s-polo-assn/u-s-polo-assn-baby-girl-pink-handkerc…"
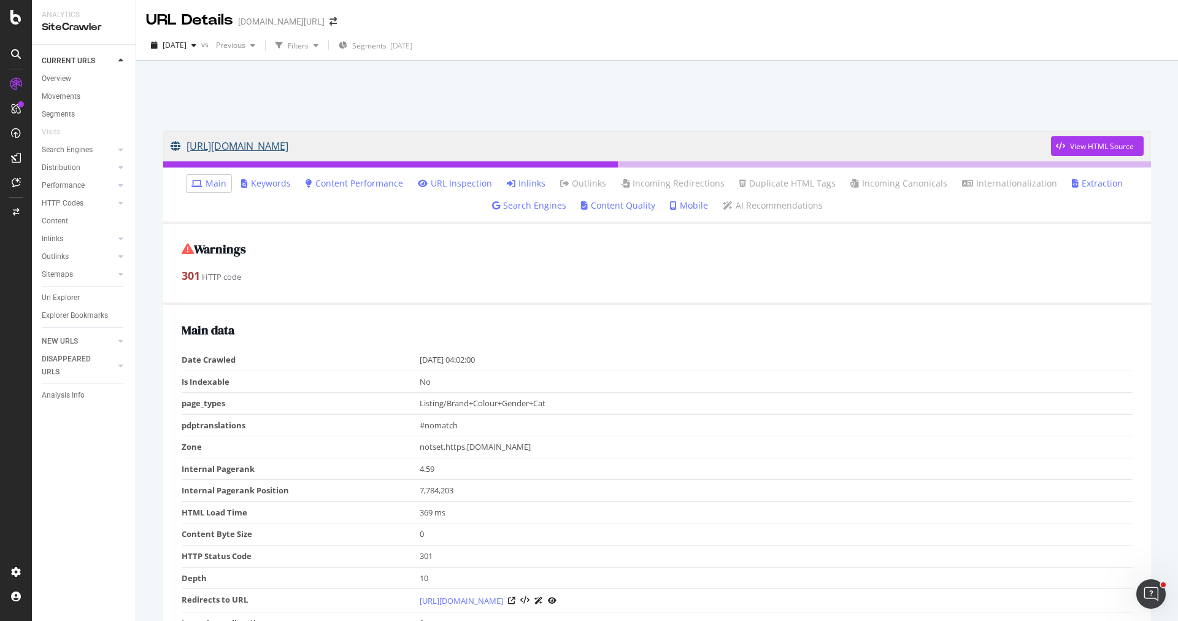
drag, startPoint x: 120, startPoint y: 135, endPoint x: 365, endPoint y: 139, distance: 245.5
click at [371, 139] on div "Analytics SiteCrawler CURRENT URLS Overview Movements Segments Visits Search En…" at bounding box center [605, 310] width 1146 height 621
click at [204, 99] on div at bounding box center [657, 92] width 1013 height 52
click at [137, 153] on div "[URL][DOMAIN_NAME] View HTML Source Main Keywords Content Performance URL Inspe…" at bounding box center [657, 371] width 1042 height 621
drag, startPoint x: 150, startPoint y: 151, endPoint x: 604, endPoint y: 160, distance: 454.3
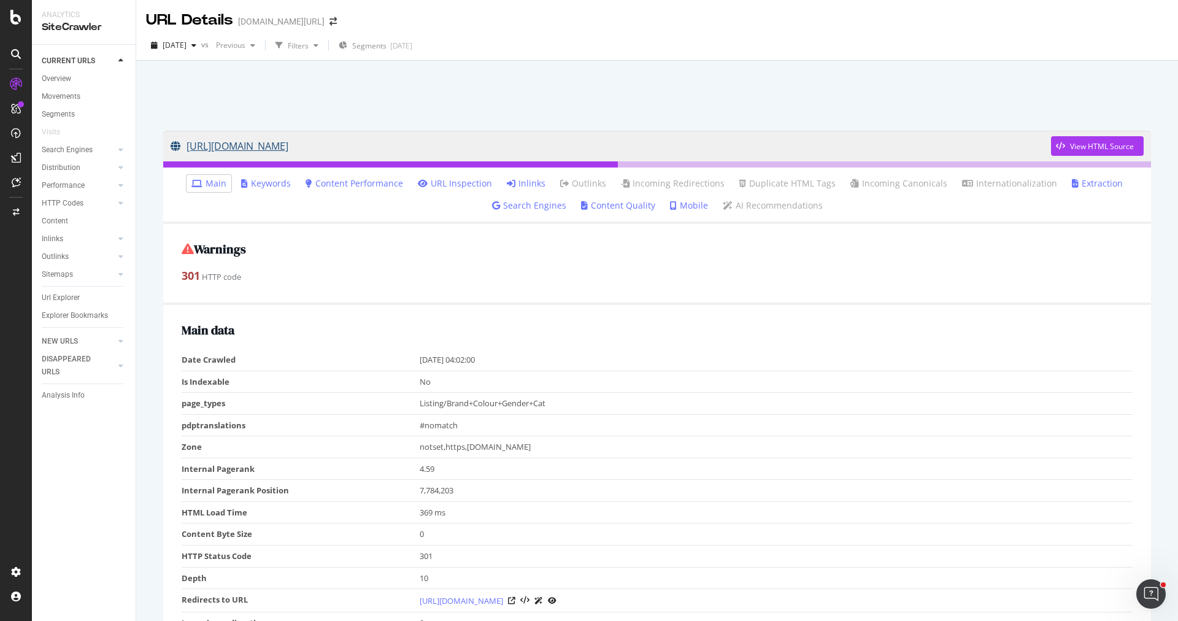
click at [604, 160] on div "[URL][DOMAIN_NAME] View HTML Source Main Keywords Content Performance URL Inspe…" at bounding box center [657, 371] width 1042 height 621
copy link "[URL][DOMAIN_NAME]"
click at [533, 185] on link "Inlinks" at bounding box center [526, 183] width 39 height 12
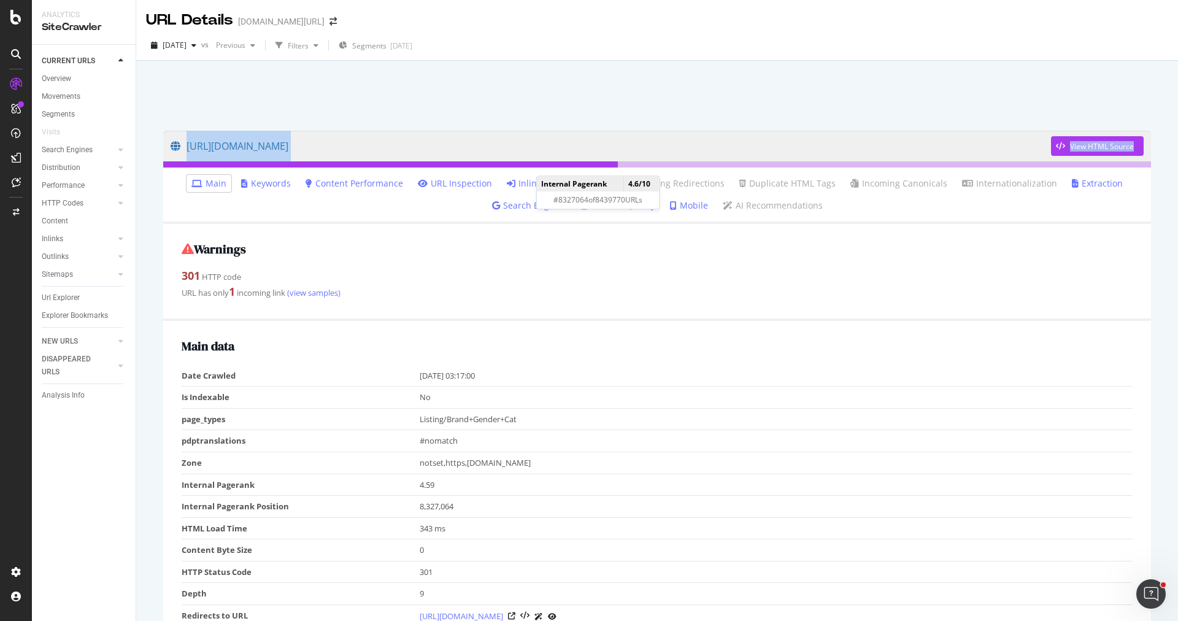
drag, startPoint x: 156, startPoint y: 141, endPoint x: 548, endPoint y: 162, distance: 392.7
copy div "[URL][DOMAIN_NAME] View HTML Source"
click at [527, 183] on link "Inlinks" at bounding box center [526, 183] width 39 height 12
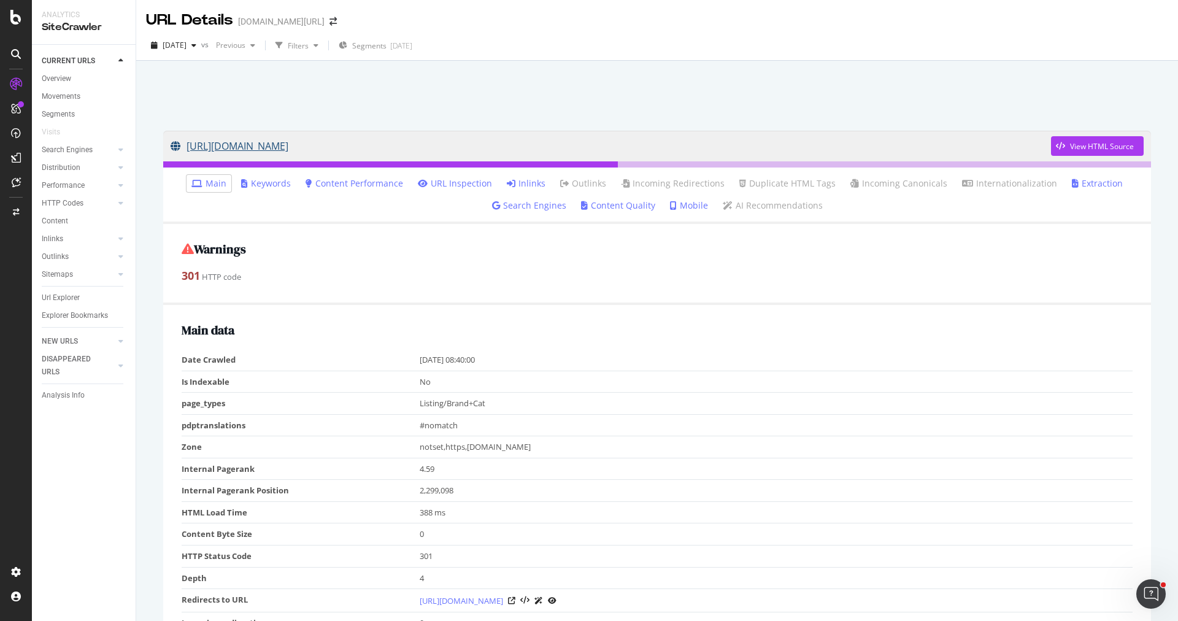
drag, startPoint x: 152, startPoint y: 139, endPoint x: 524, endPoint y: 142, distance: 371.9
copy link "https://www.trendyol.com/ar/cacharel-pajama-sets-x-b320-c101496"
click at [543, 182] on link "Inlinks" at bounding box center [526, 183] width 39 height 12
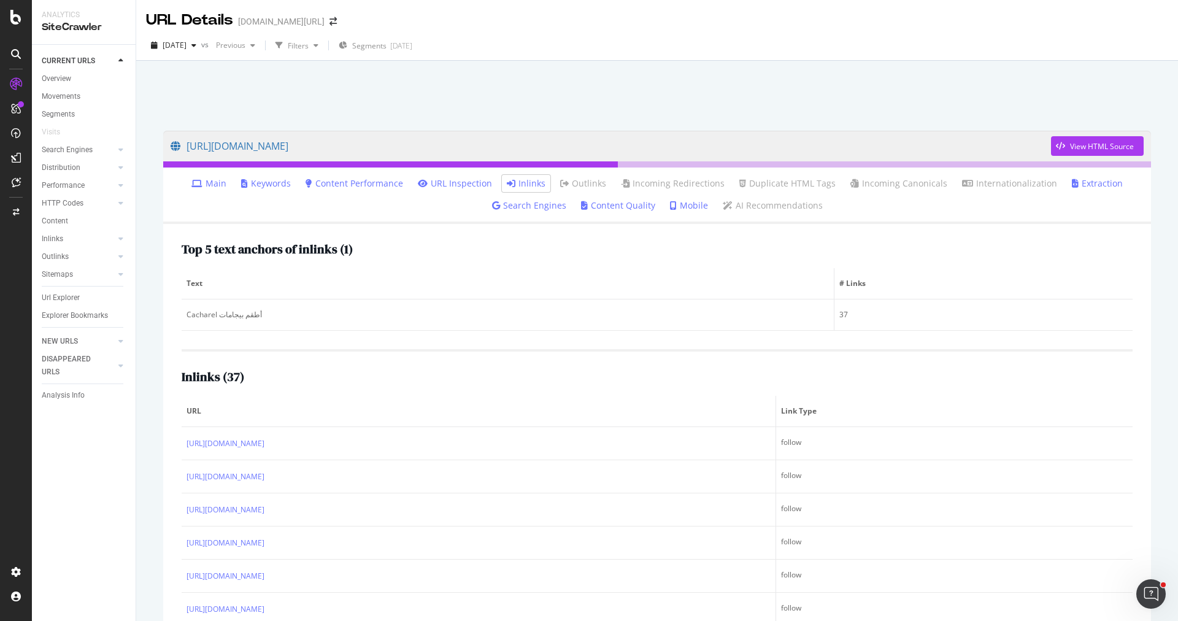
scroll to position [296, 0]
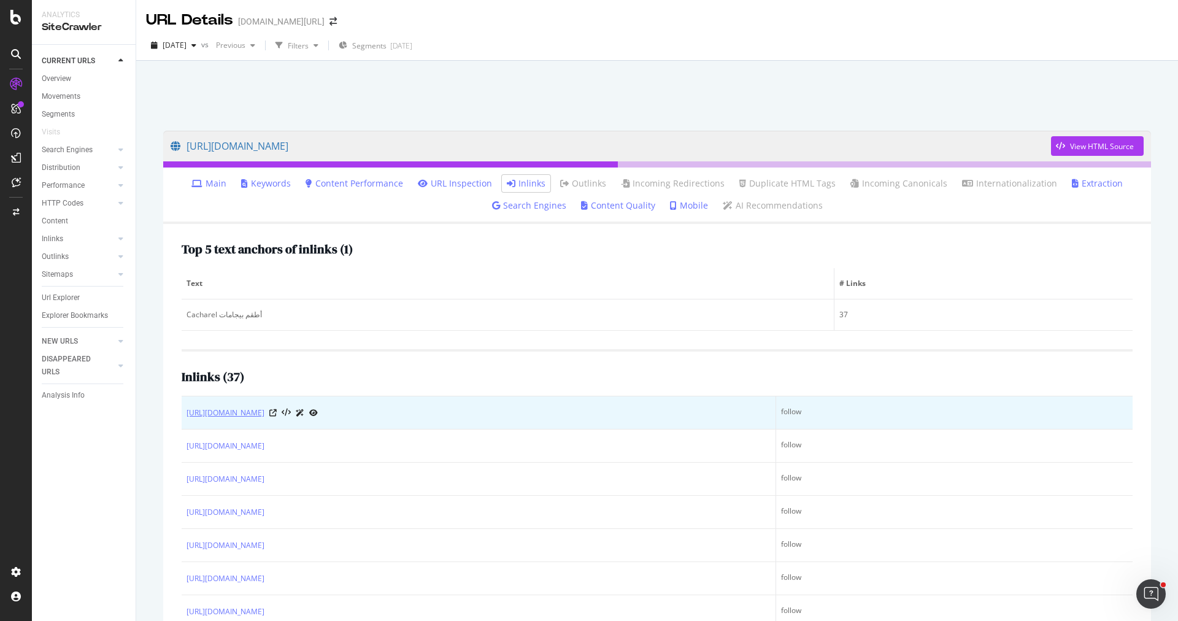
click at [265, 414] on link "https://www.trendyol.com/ar/cacharel/men-s-short-sleeve-modal-bermuda-pajama-se…" at bounding box center [226, 413] width 78 height 12
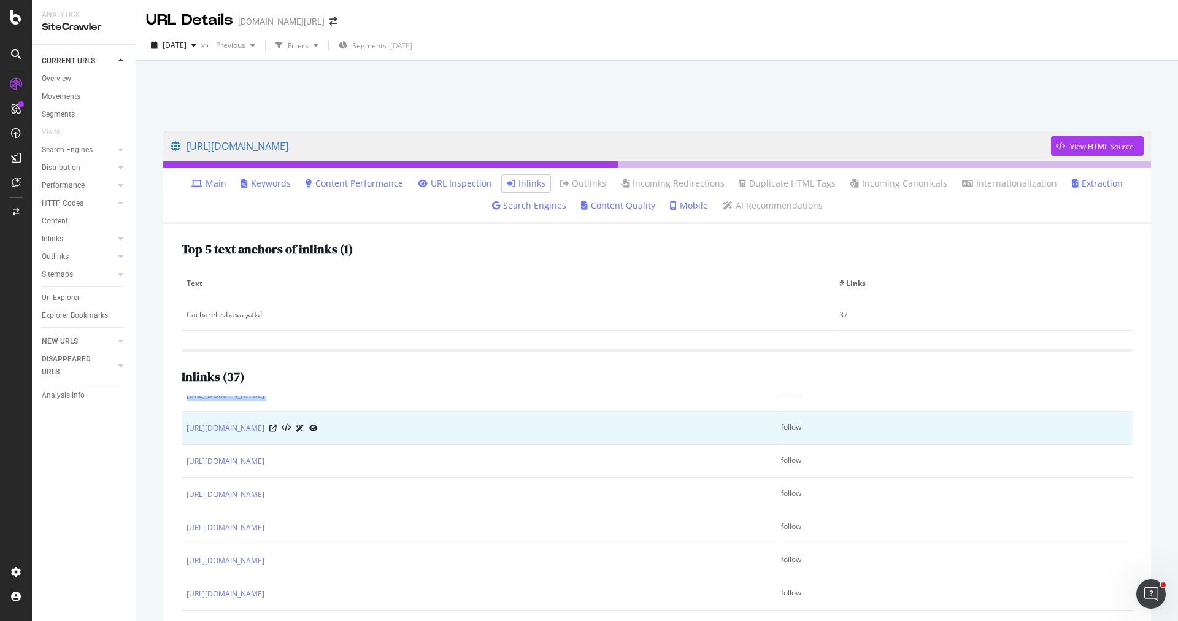
scroll to position [130, 0]
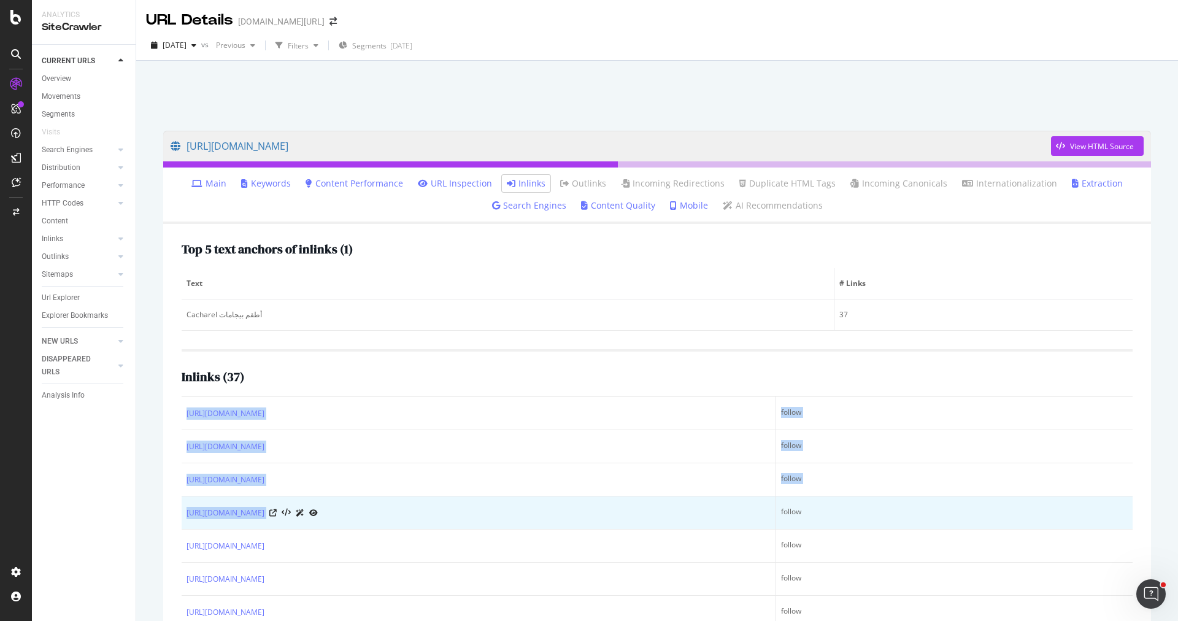
drag, startPoint x: 177, startPoint y: 411, endPoint x: 558, endPoint y: 497, distance: 390.0
click at [558, 497] on div "Top 5 text anchors of inlinks ( 1 ) Text # Links Cacharel أطقم بيجامات 37 Inlin…" at bounding box center [657, 472] width 988 height 497
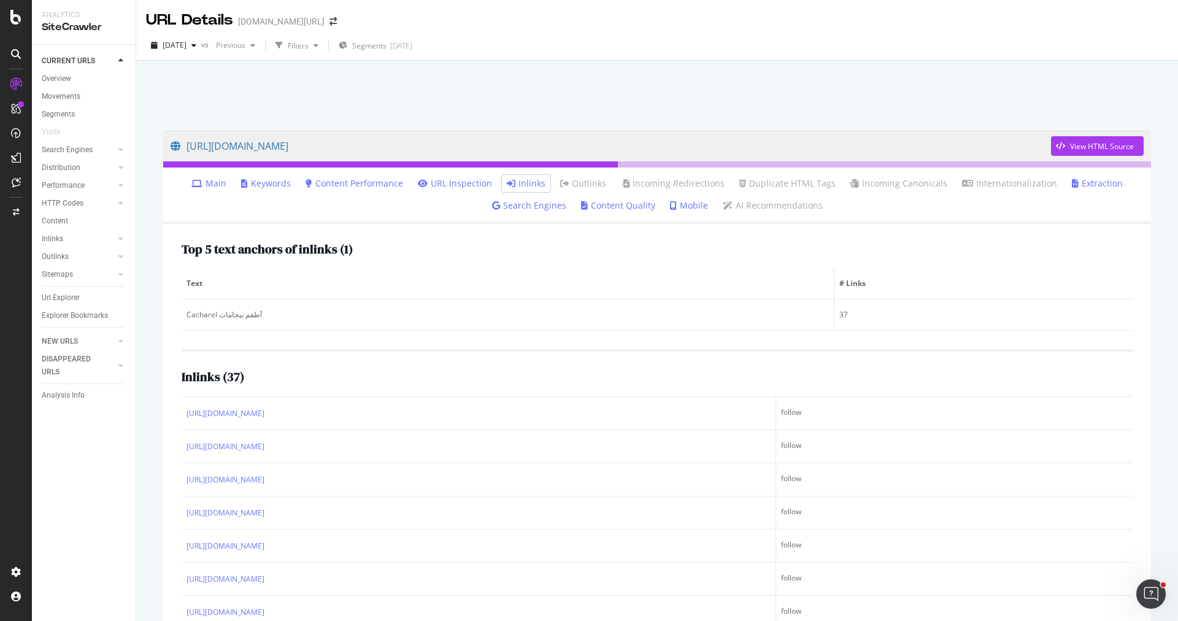
click at [175, 472] on div "Top 5 text anchors of inlinks ( 1 ) Text # Links Cacharel أطقم بيجامات 37 Inlin…" at bounding box center [657, 472] width 988 height 497
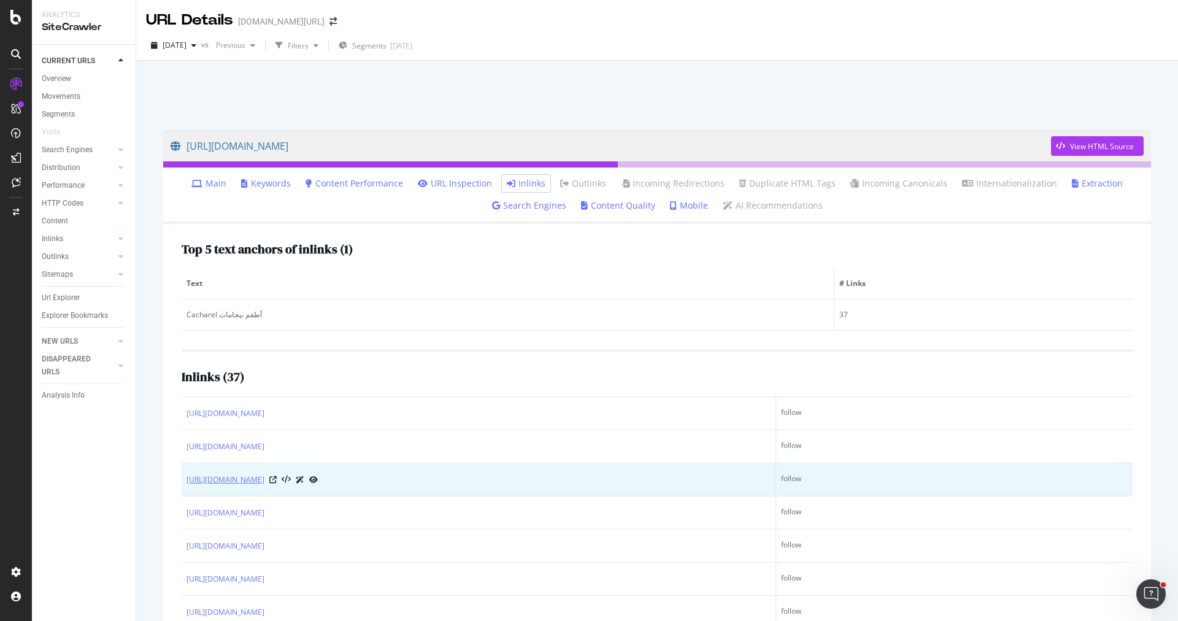
drag, startPoint x: 180, startPoint y: 481, endPoint x: 476, endPoint y: 471, distance: 296.0
click at [476, 471] on div "Top 5 text anchors of inlinks ( 1 ) Text # Links Cacharel أطقم بيجامات 37 Inlin…" at bounding box center [657, 472] width 988 height 497
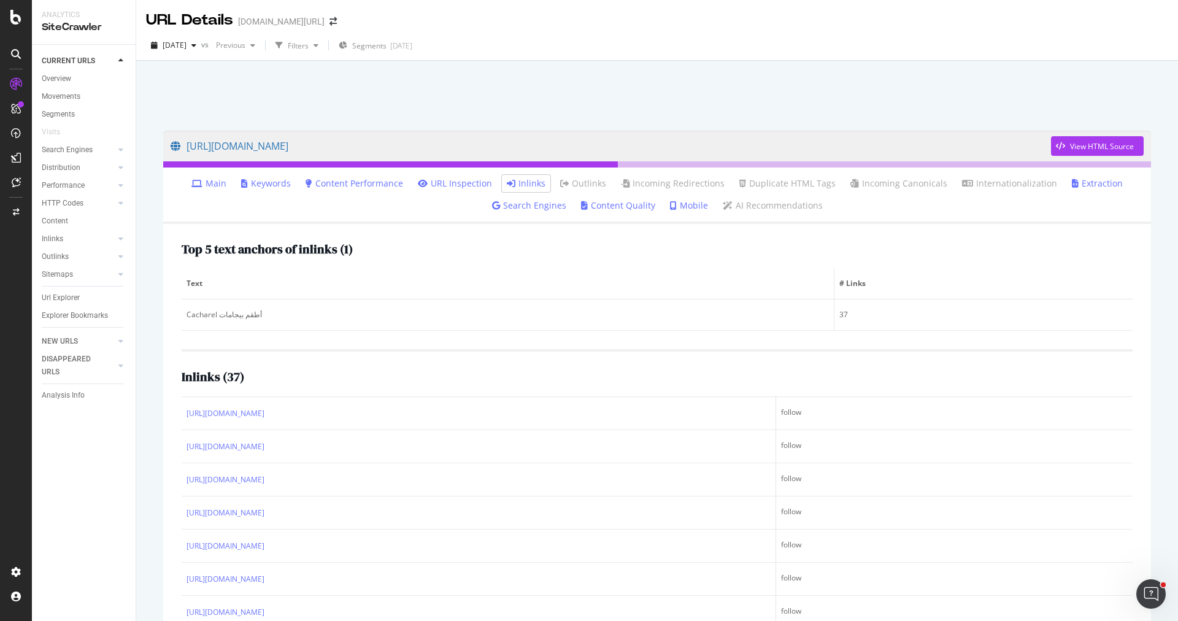
click at [165, 450] on div "Top 5 text anchors of inlinks ( 1 ) Text # Links Cacharel أطقم بيجامات 37 Inlin…" at bounding box center [657, 472] width 988 height 497
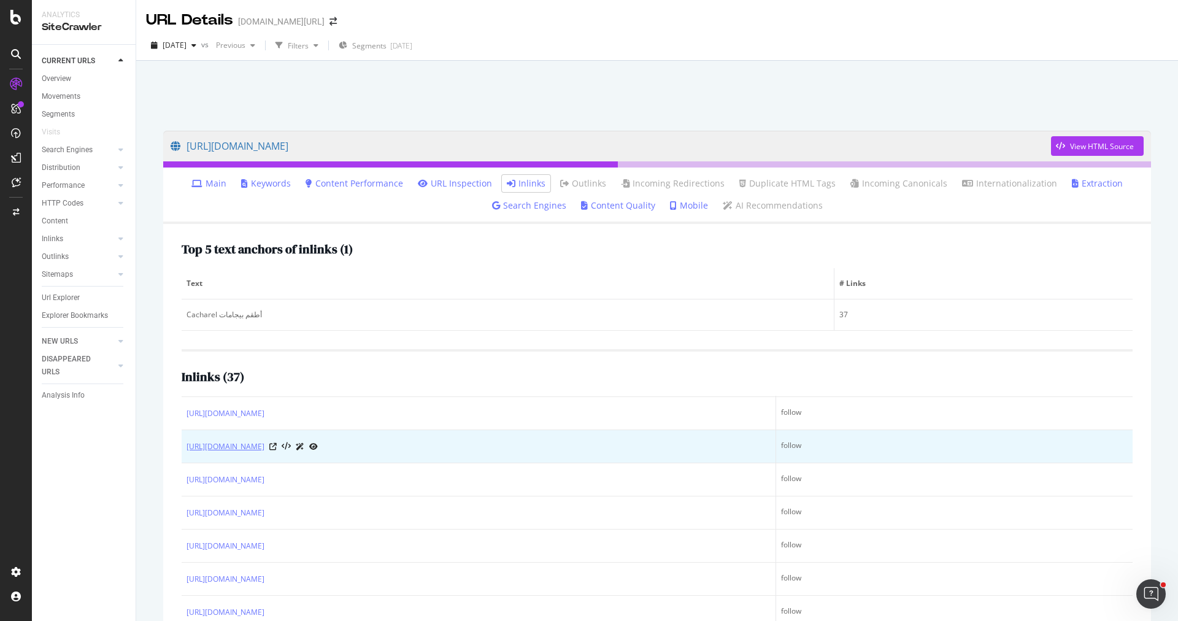
drag, startPoint x: 184, startPoint y: 442, endPoint x: 565, endPoint y: 446, distance: 381.8
click at [565, 446] on td "https://www.trendyol.com/ar/cacharel/men-s-short-sleeve-modal-bermuda-pajama-se…" at bounding box center [479, 446] width 595 height 33
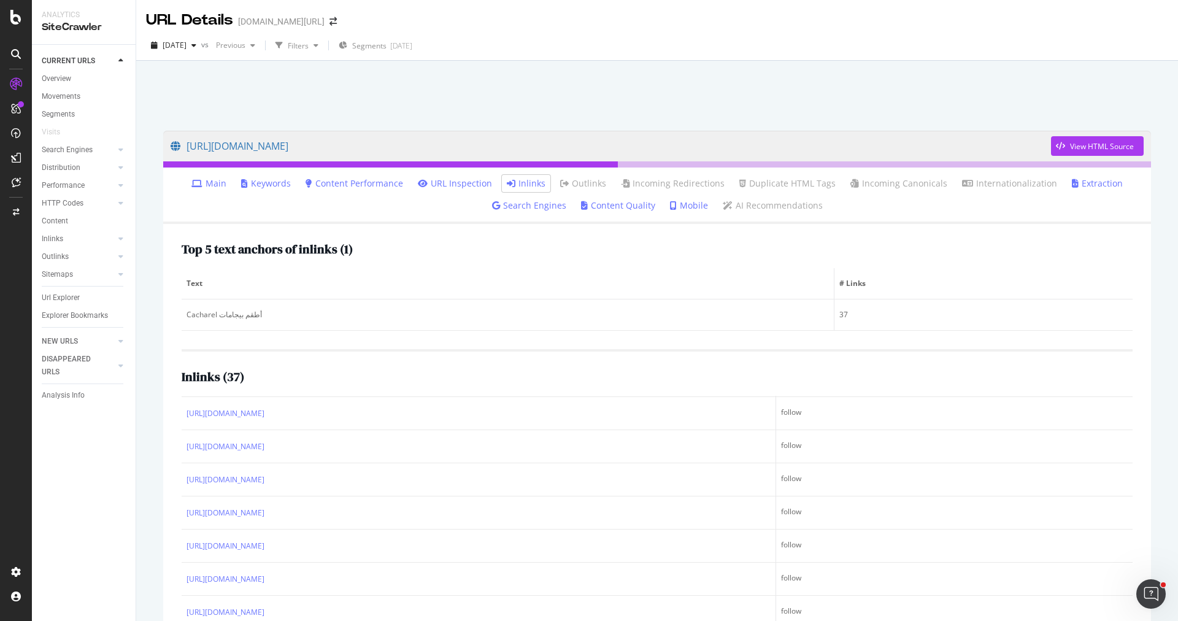
copy link "https://www.trendyol.com/ar/cacharel/men-s-short-sleeve-modal-bermuda-pajama-se…"
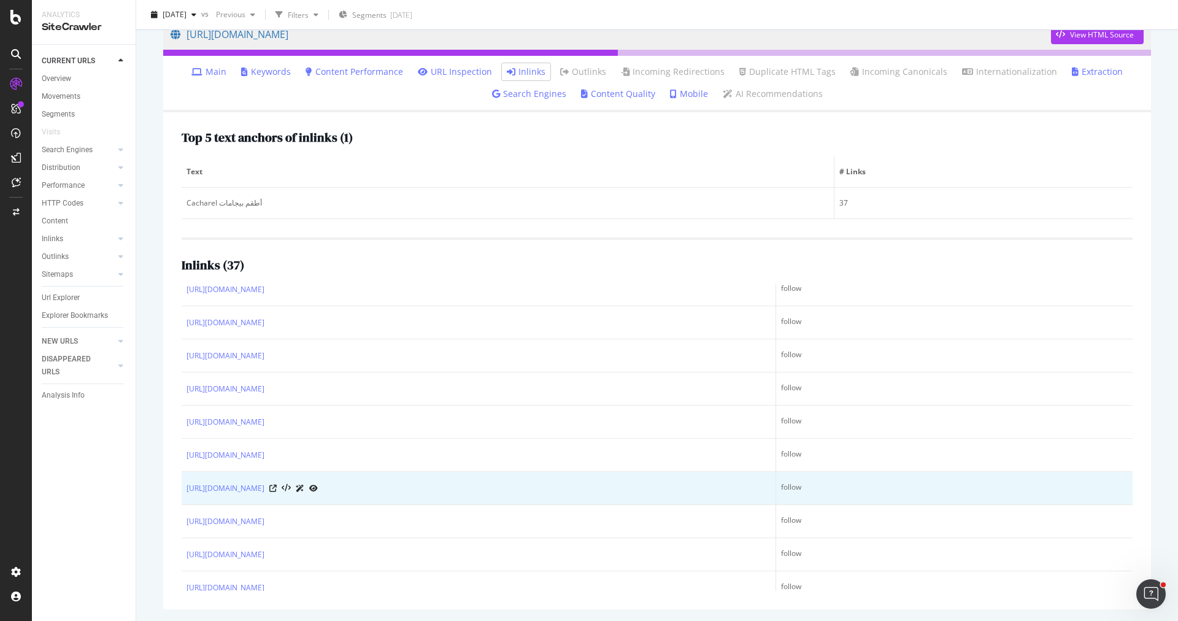
scroll to position [540, 0]
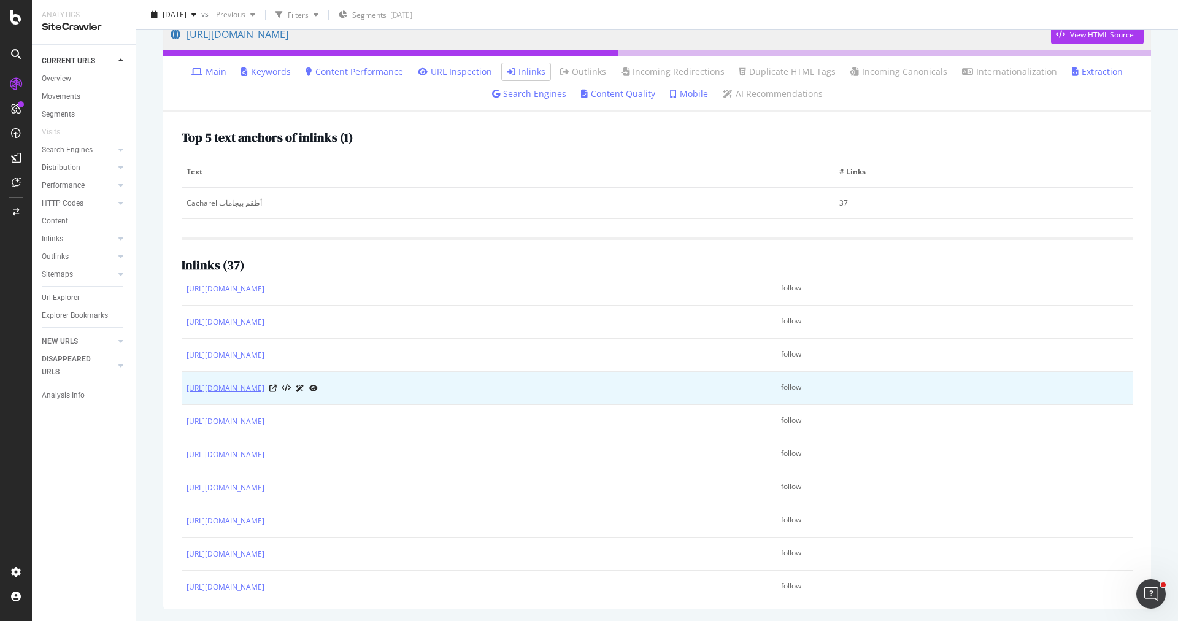
drag, startPoint x: 182, startPoint y: 381, endPoint x: 515, endPoint y: 376, distance: 333.3
click at [515, 376] on td "[URL][DOMAIN_NAME]" at bounding box center [479, 388] width 595 height 33
drag, startPoint x: 184, startPoint y: 379, endPoint x: 521, endPoint y: 387, distance: 337.7
click at [521, 387] on td "[URL][DOMAIN_NAME]" at bounding box center [479, 388] width 595 height 33
copy div "[URL][DOMAIN_NAME]"
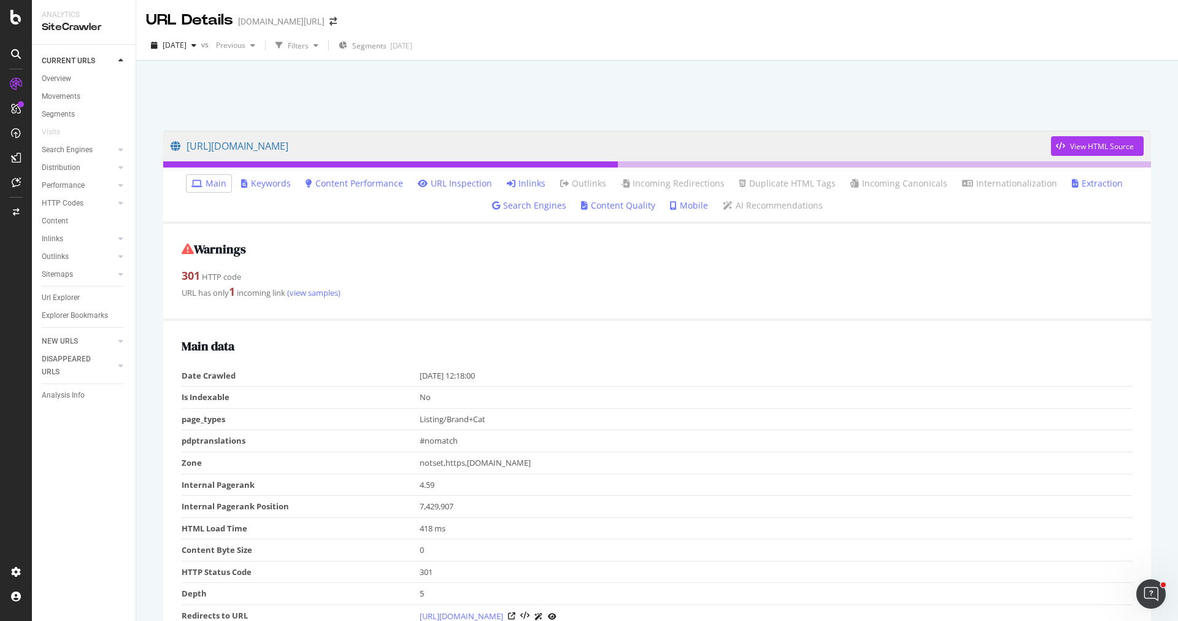
click at [516, 180] on icon at bounding box center [511, 183] width 9 height 9
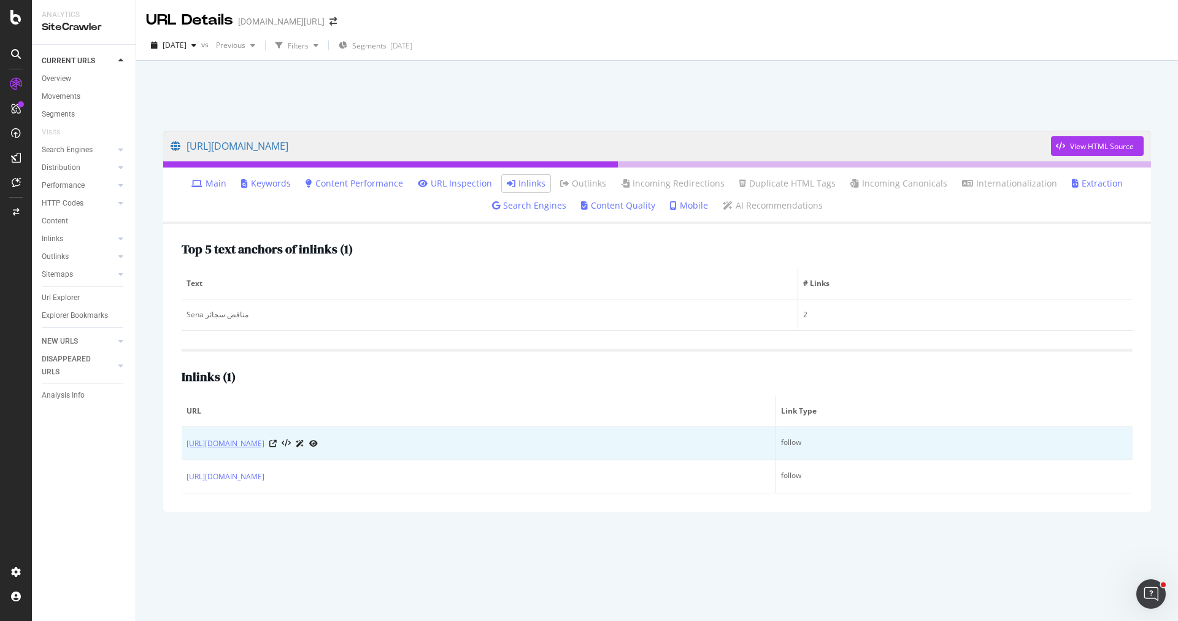
click at [265, 441] on link "[URL][DOMAIN_NAME]" at bounding box center [226, 444] width 78 height 12
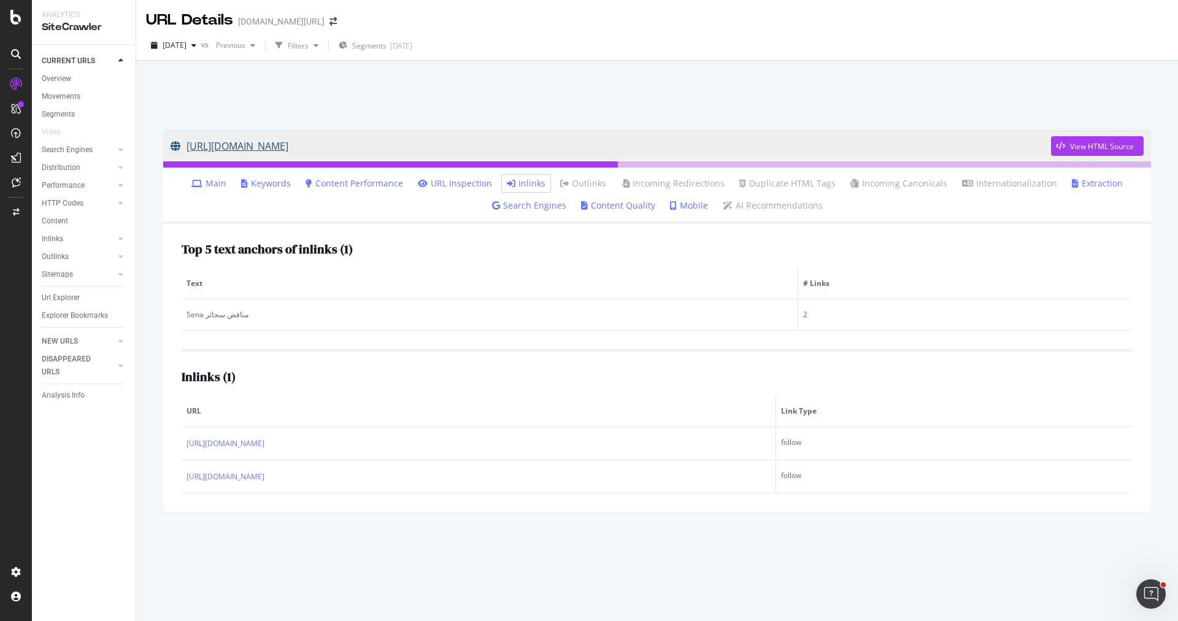
drag, startPoint x: 150, startPoint y: 141, endPoint x: 563, endPoint y: 155, distance: 413.9
click at [563, 155] on div "[URL][DOMAIN_NAME] View HTML Source Main Keywords Content Performance URL Inspe…" at bounding box center [657, 341] width 1042 height 560
copy link "[URL][DOMAIN_NAME]"
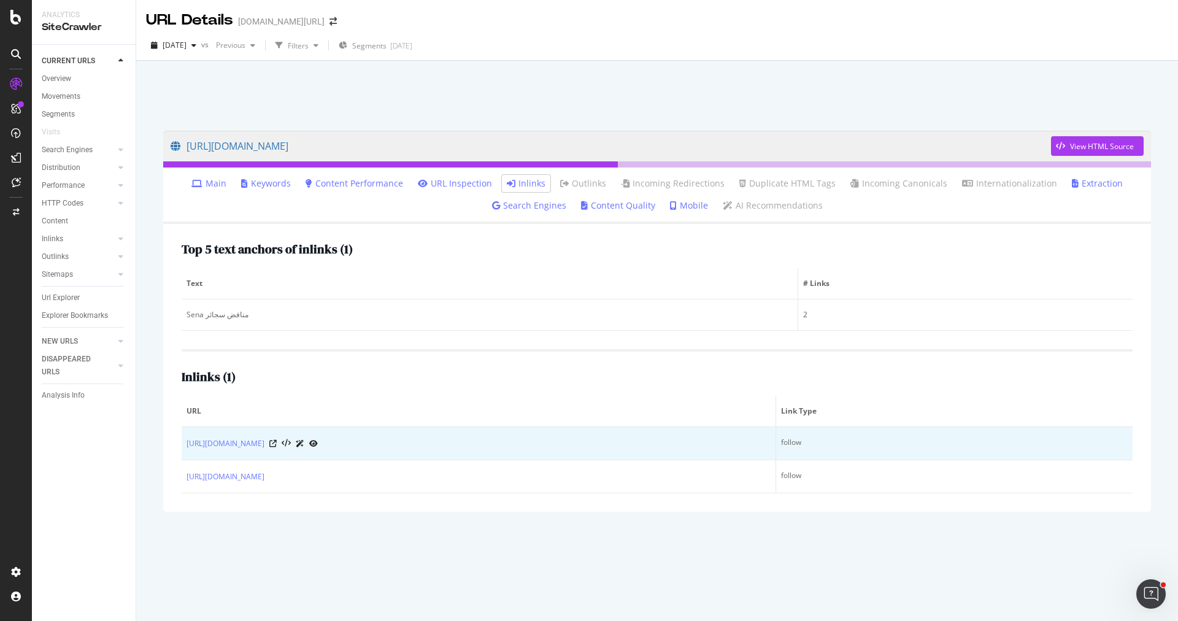
drag, startPoint x: 501, startPoint y: 441, endPoint x: 185, endPoint y: 441, distance: 316.1
click at [185, 441] on td "[URL][DOMAIN_NAME]" at bounding box center [479, 443] width 595 height 33
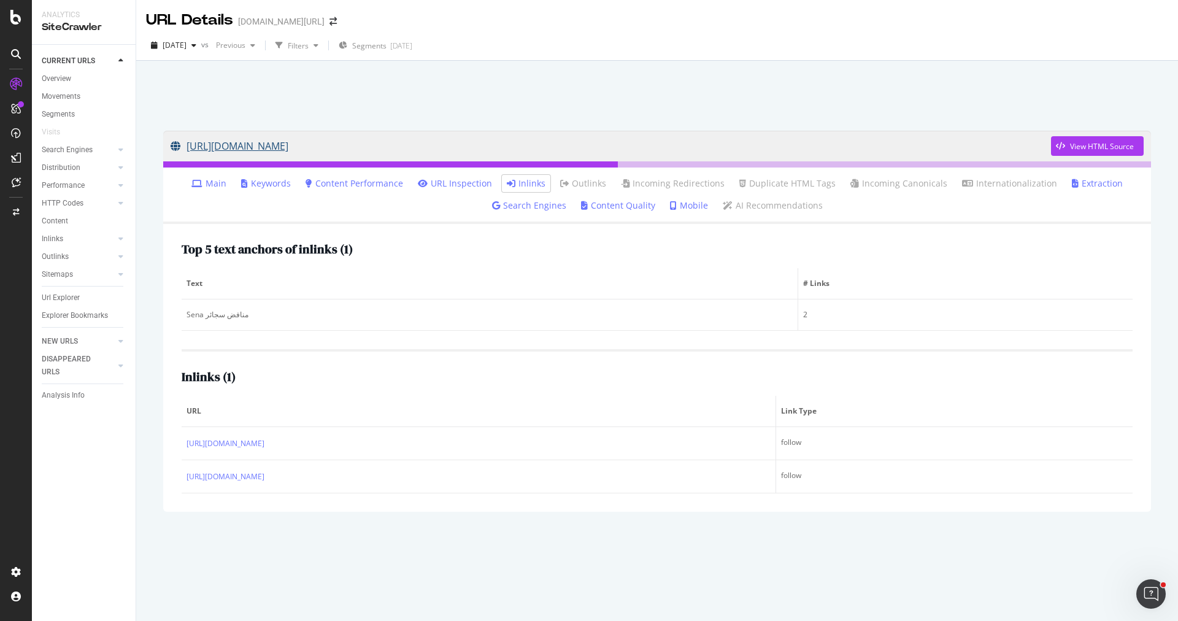
copy link "[URL][DOMAIN_NAME]"
click at [554, 550] on div "[URL][DOMAIN_NAME] View HTML Source Main Keywords Content Performance URL Inspe…" at bounding box center [657, 369] width 1013 height 503
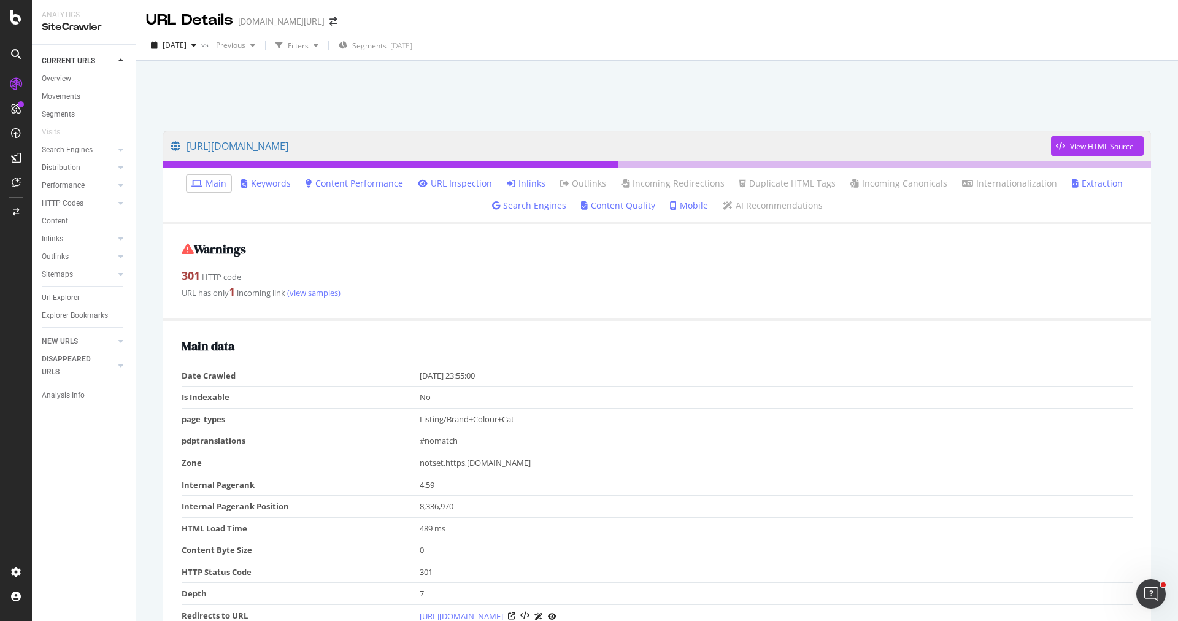
click at [536, 187] on link "Inlinks" at bounding box center [526, 183] width 39 height 12
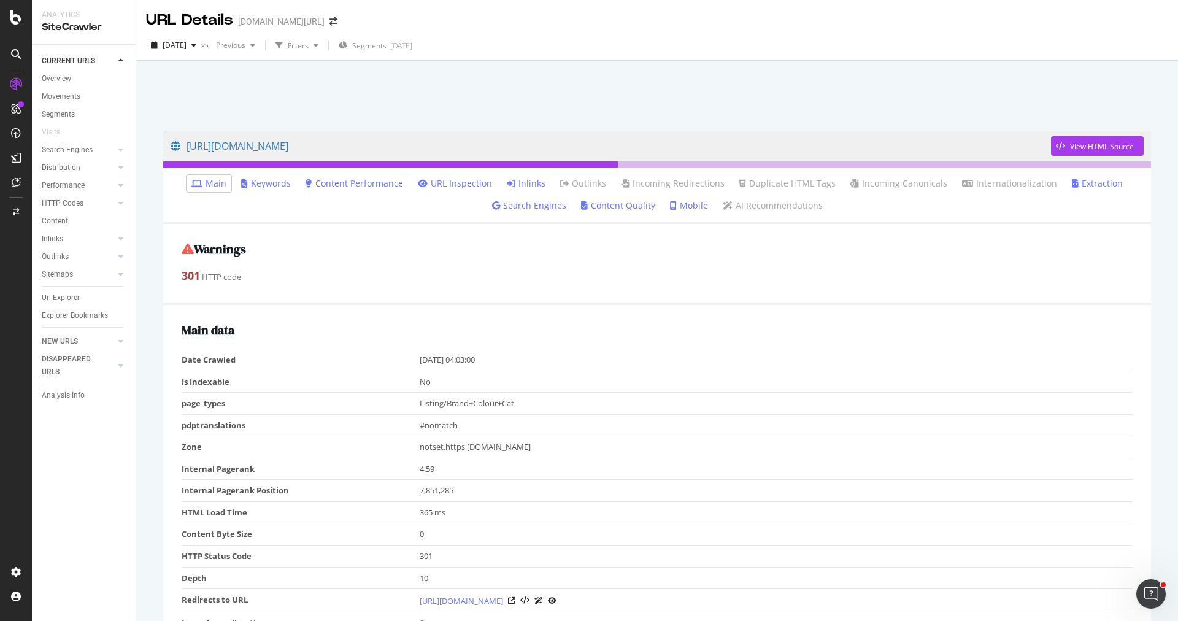
click at [533, 183] on link "Inlinks" at bounding box center [526, 183] width 39 height 12
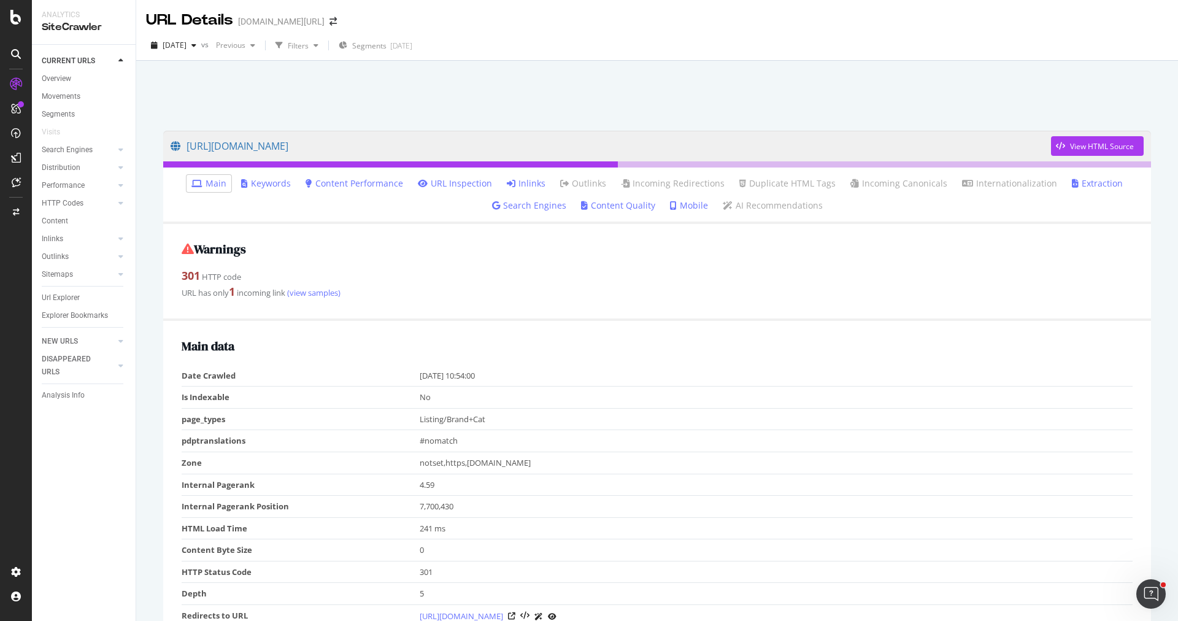
click at [537, 181] on link "Inlinks" at bounding box center [526, 183] width 39 height 12
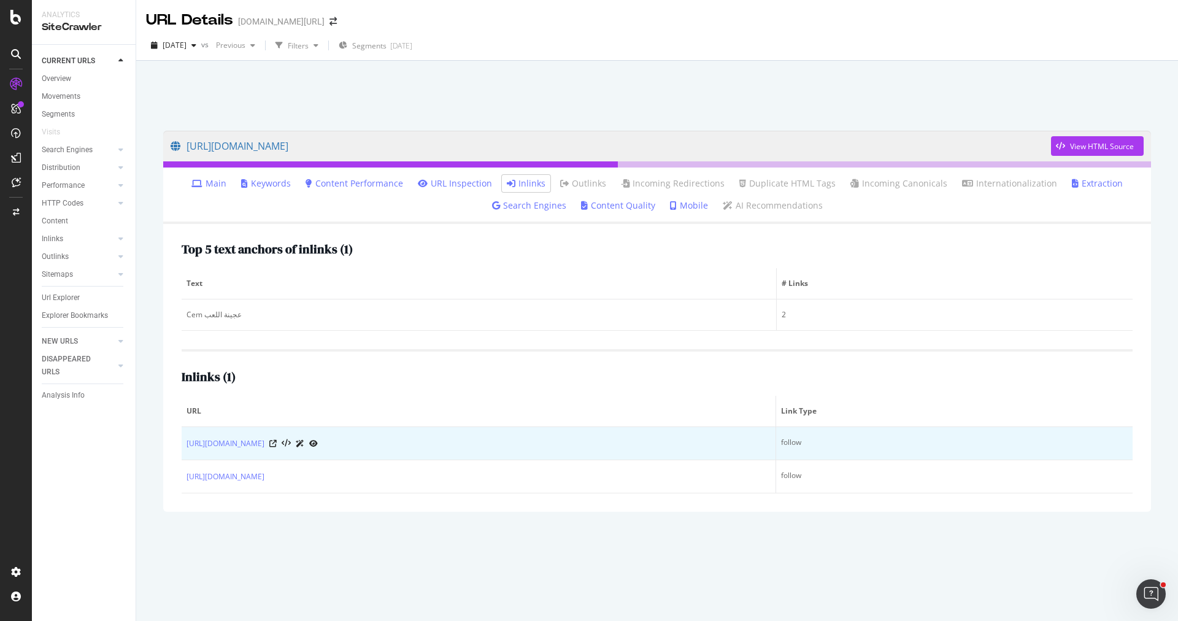
drag, startPoint x: 568, startPoint y: 443, endPoint x: 185, endPoint y: 444, distance: 382.4
click at [185, 444] on td "[URL][DOMAIN_NAME]" at bounding box center [479, 443] width 595 height 33
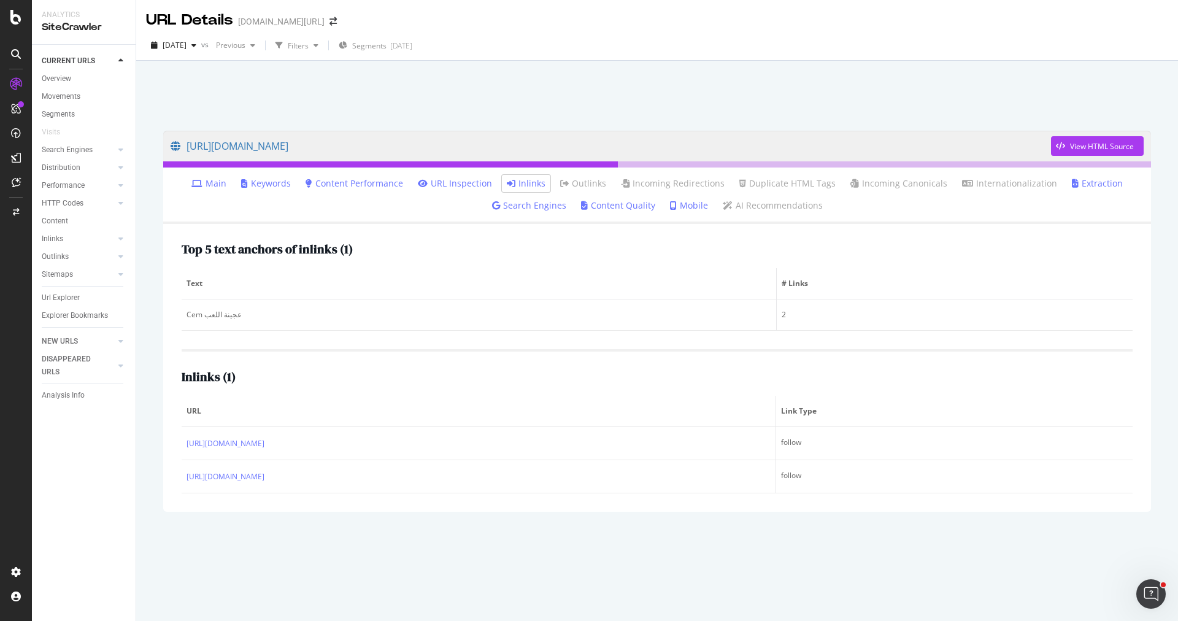
copy link "[URL][DOMAIN_NAME]"
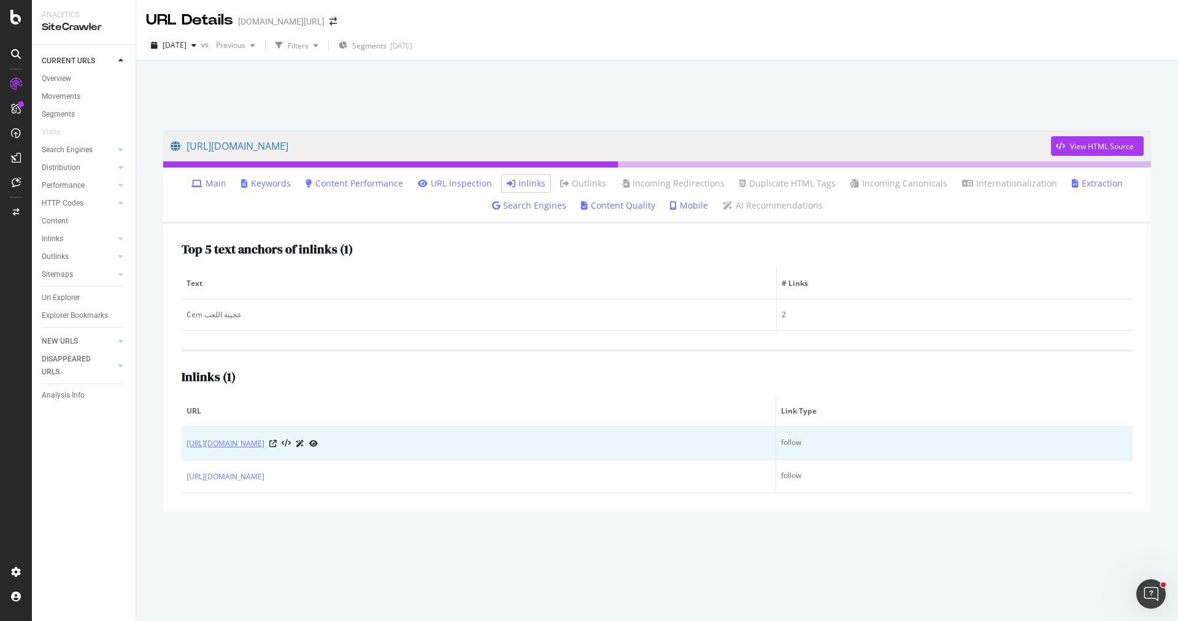
click at [265, 442] on link "[URL][DOMAIN_NAME]" at bounding box center [226, 444] width 78 height 12
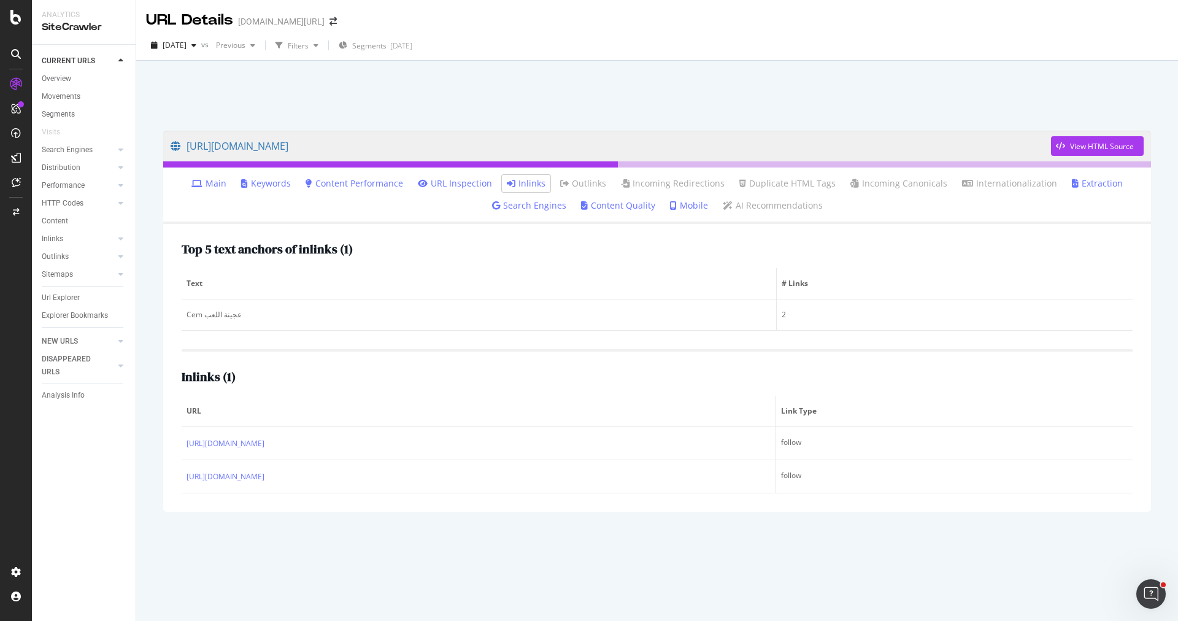
click at [144, 439] on div "https://www.trendyol.com/ar/cem-play-dough-x-b102231-c103701 View HTML Source M…" at bounding box center [657, 341] width 1042 height 560
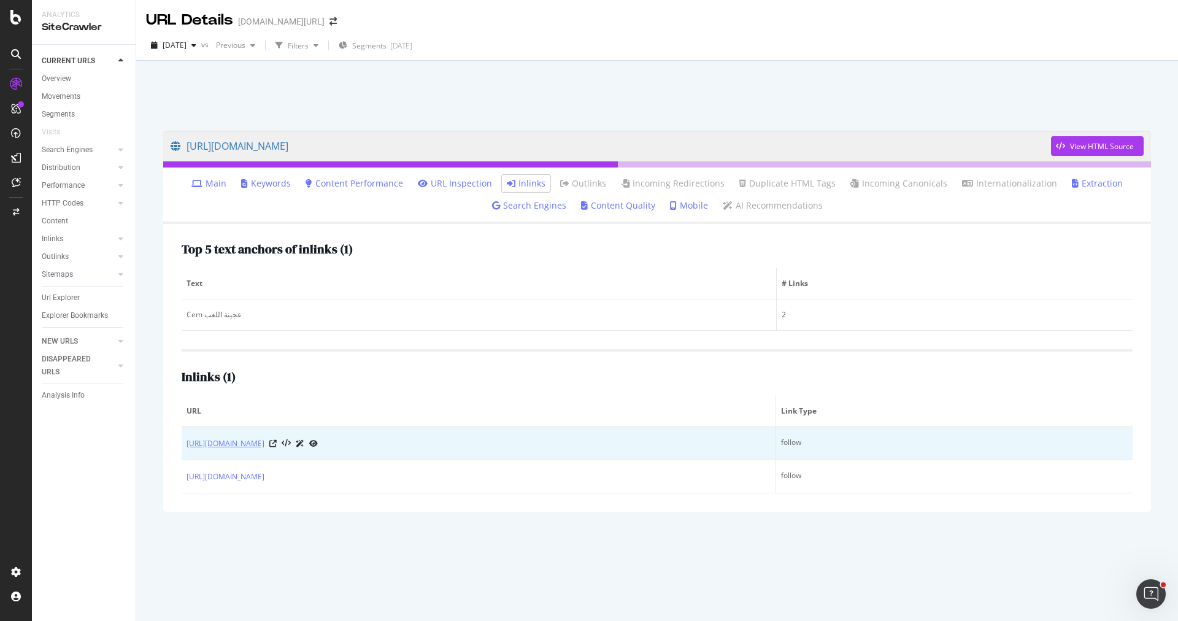
click at [265, 440] on link "[URL][DOMAIN_NAME]" at bounding box center [226, 444] width 78 height 12
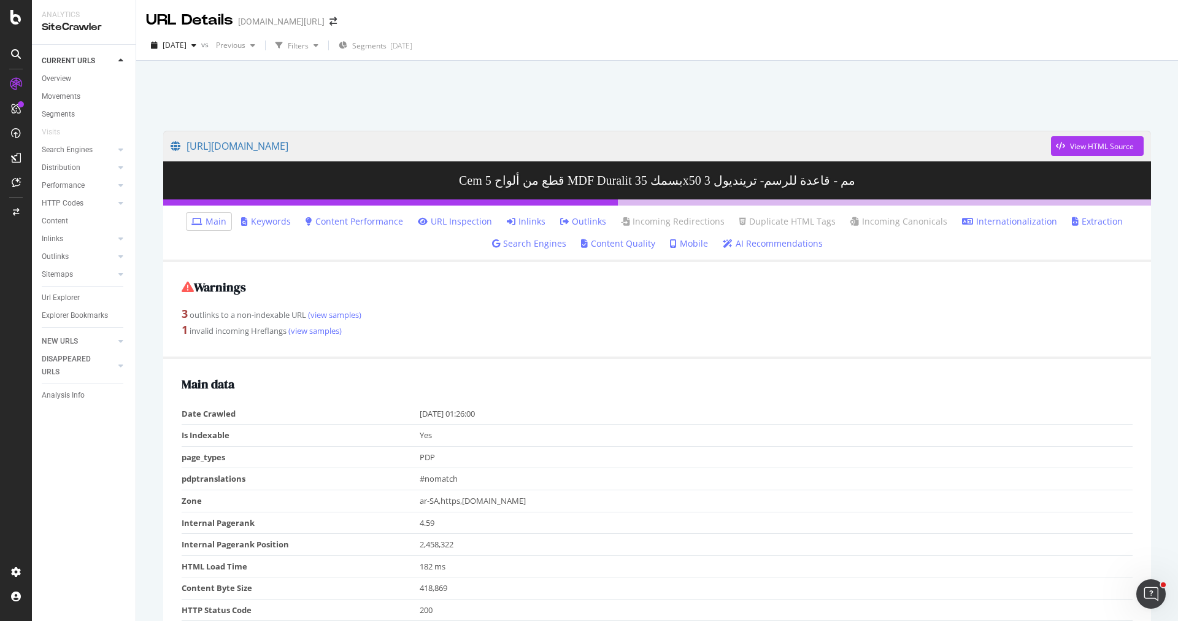
click at [538, 224] on link "Inlinks" at bounding box center [526, 221] width 39 height 12
click at [1089, 146] on div "View HTML Source" at bounding box center [1102, 146] width 64 height 10
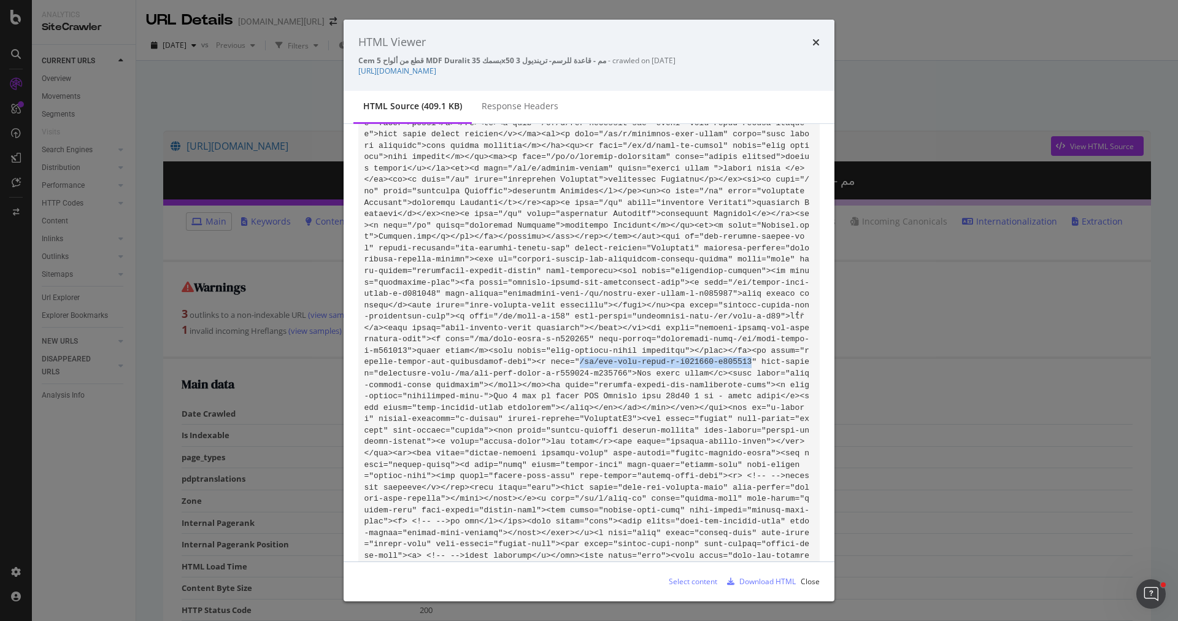
scroll to position [50772, 0]
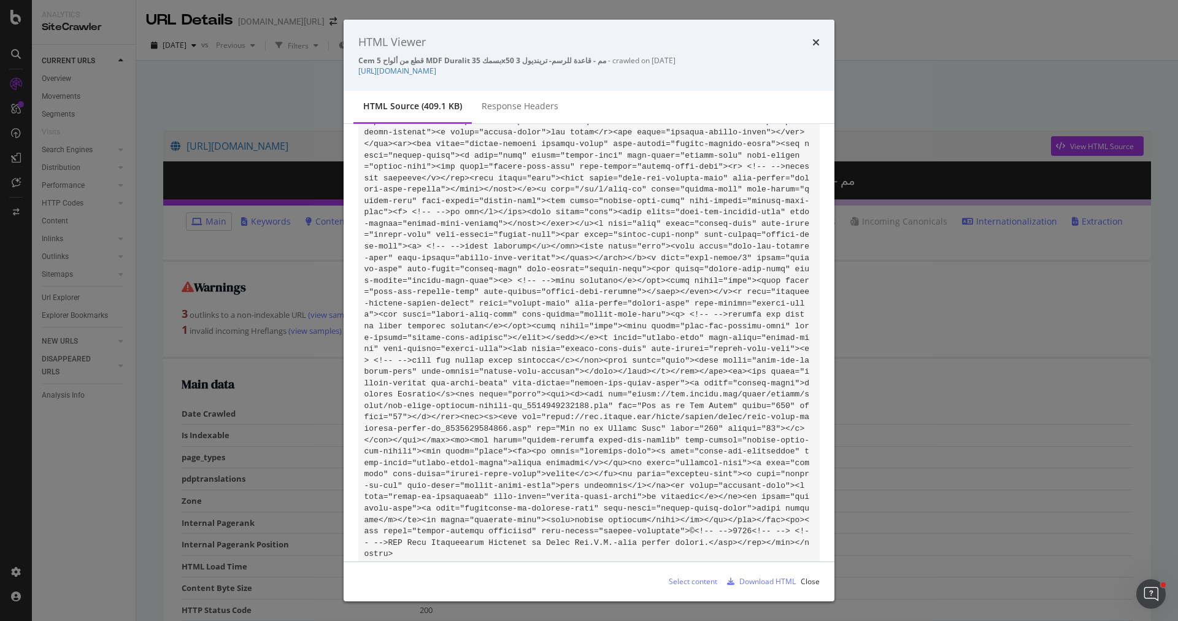
click at [307, 80] on div "HTML Viewer Cem 5 قطع من ألواح MDF Duralit بسمك 35x50 3 مم - قاعدة للرسم- تريند…" at bounding box center [589, 310] width 1178 height 621
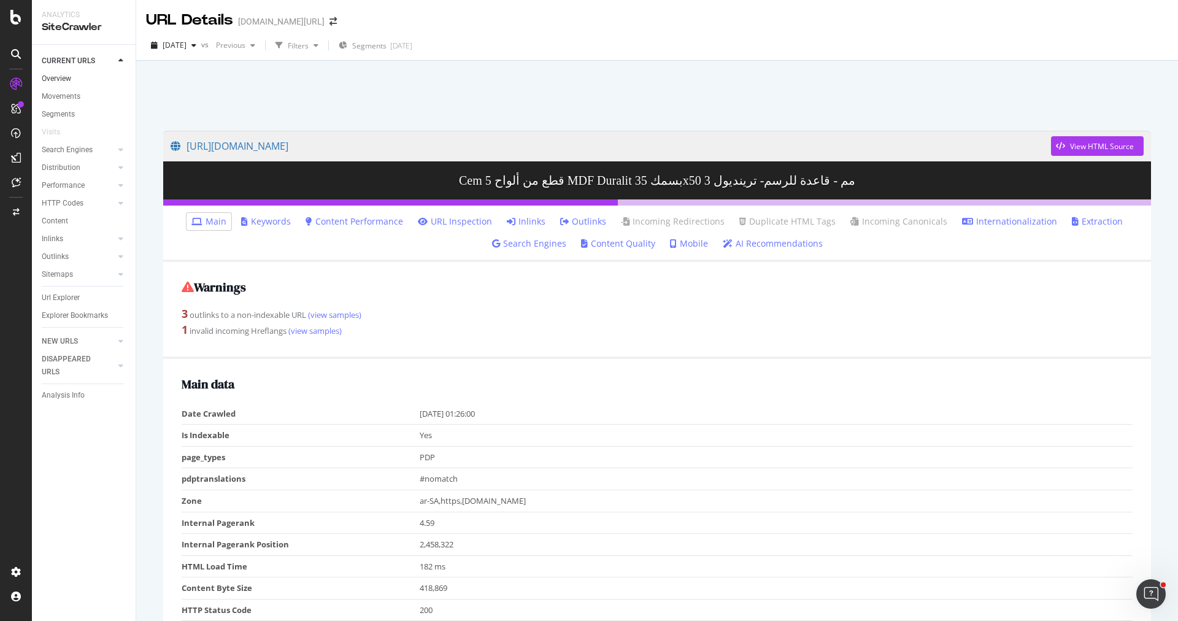
click at [79, 72] on link "Overview" at bounding box center [84, 78] width 85 height 13
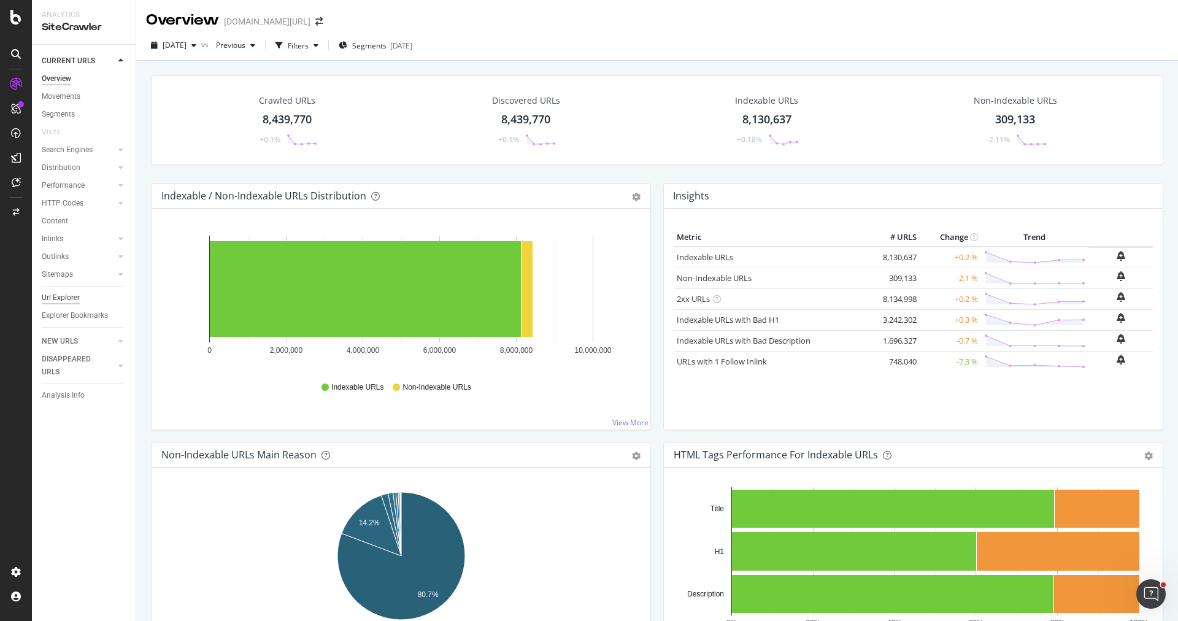
click at [65, 296] on div "Url Explorer" at bounding box center [61, 298] width 38 height 13
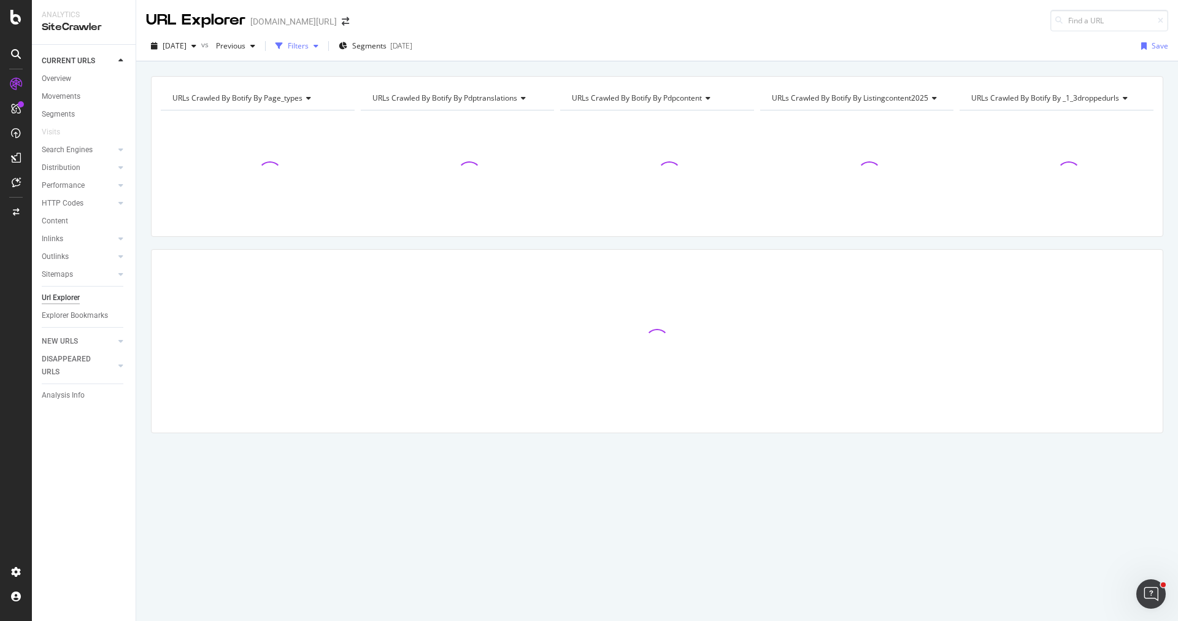
click at [288, 53] on div "button" at bounding box center [279, 45] width 17 height 17
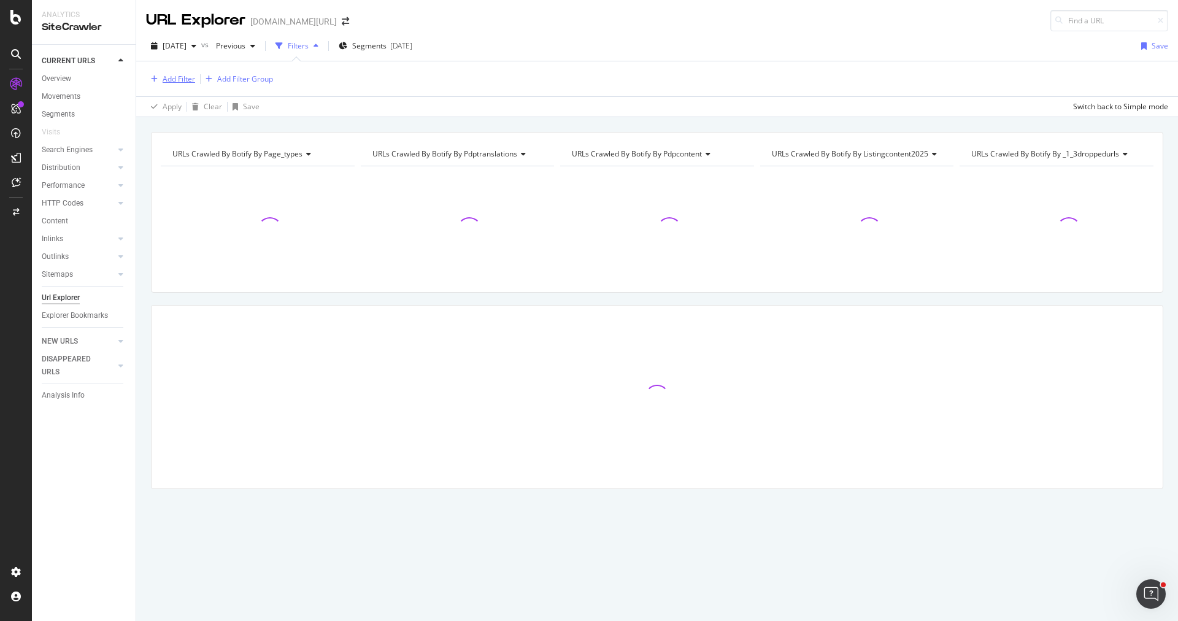
click at [187, 79] on div "Add Filter" at bounding box center [179, 79] width 33 height 10
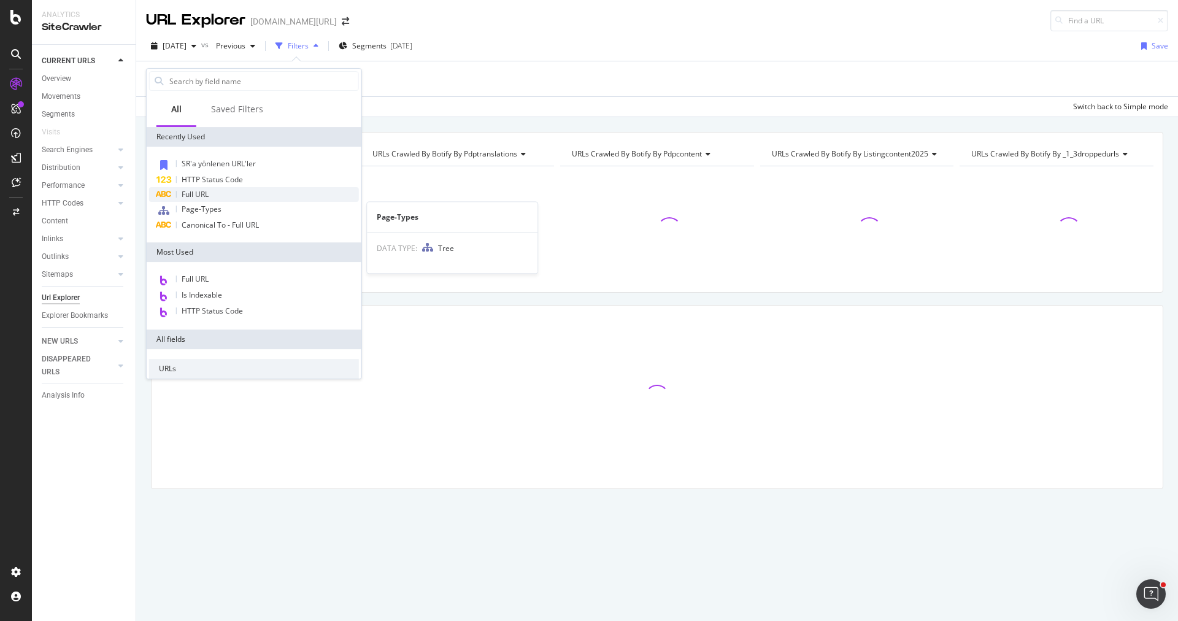
click at [215, 196] on div "Full URL" at bounding box center [254, 194] width 210 height 15
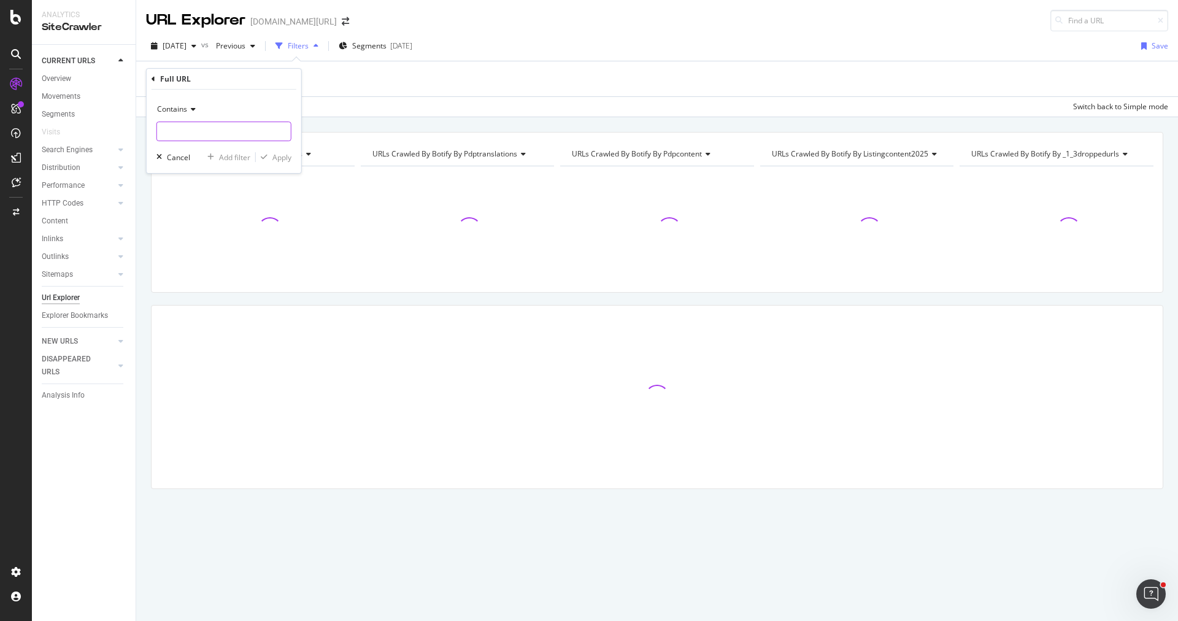
click at [222, 134] on input "text" at bounding box center [224, 132] width 134 height 20
paste input "[URL][DOMAIN_NAME]"
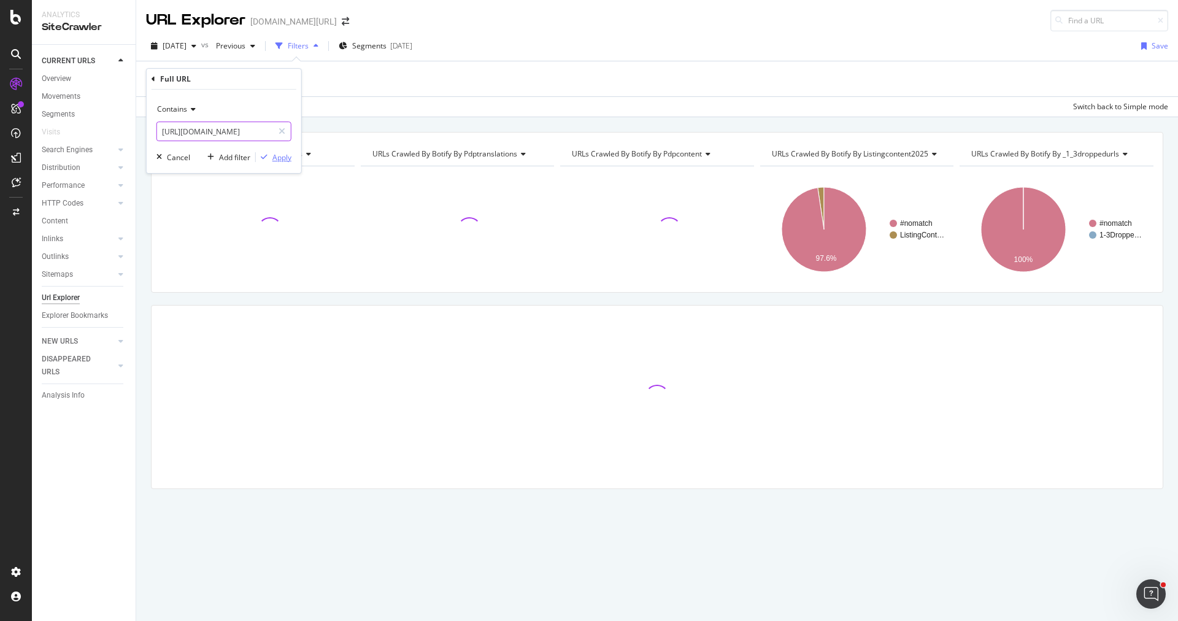
scroll to position [0, 222]
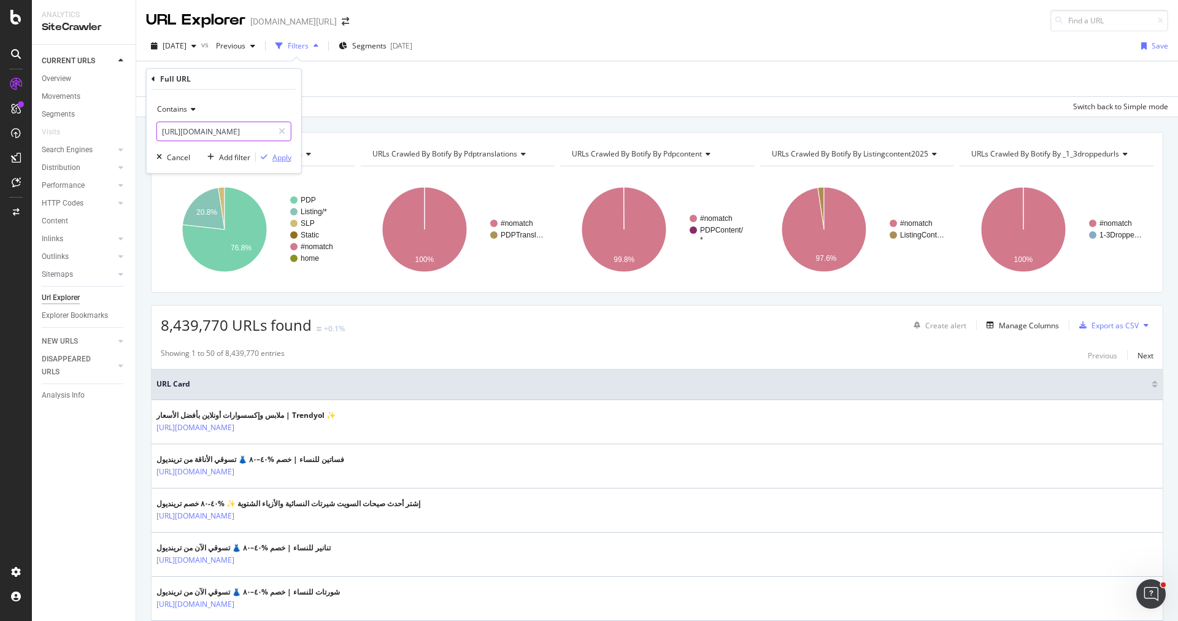
type input "[URL][DOMAIN_NAME]"
click at [277, 157] on div "Apply" at bounding box center [282, 157] width 19 height 10
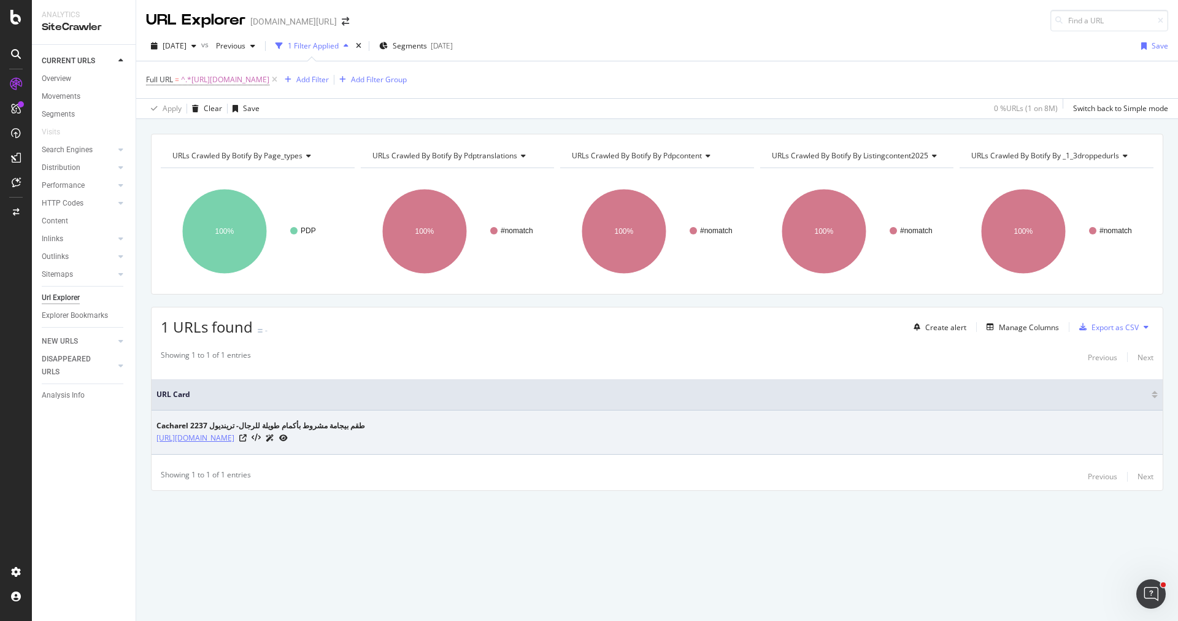
click at [234, 439] on link "[URL][DOMAIN_NAME]" at bounding box center [196, 438] width 78 height 12
